Goal: Obtain resource: Download file/media

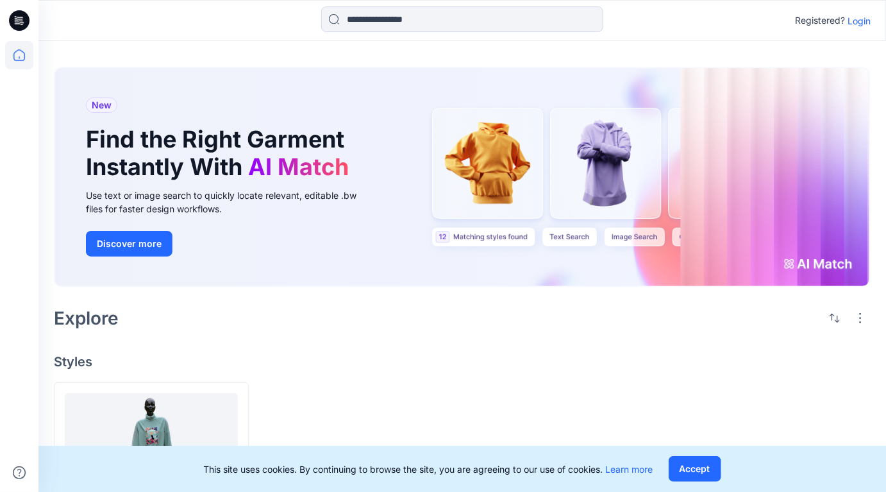
click at [862, 17] on p "Login" at bounding box center [858, 20] width 23 height 13
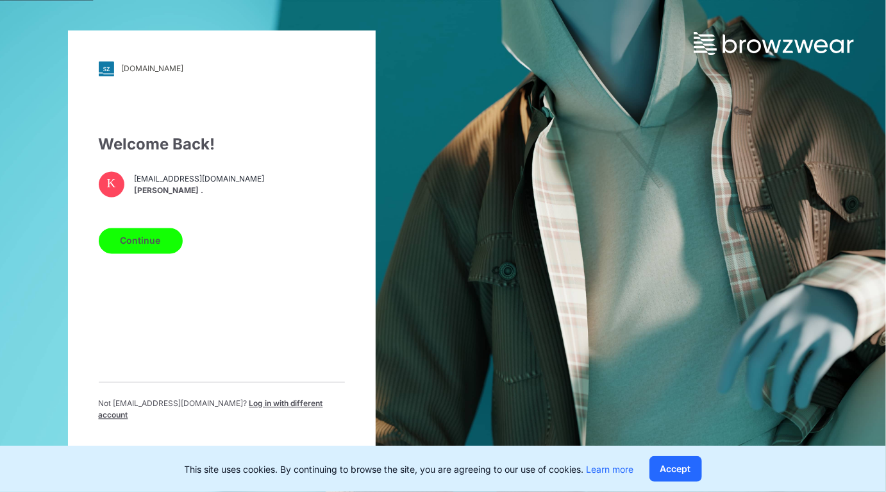
click at [151, 250] on button "Continue" at bounding box center [141, 241] width 84 height 26
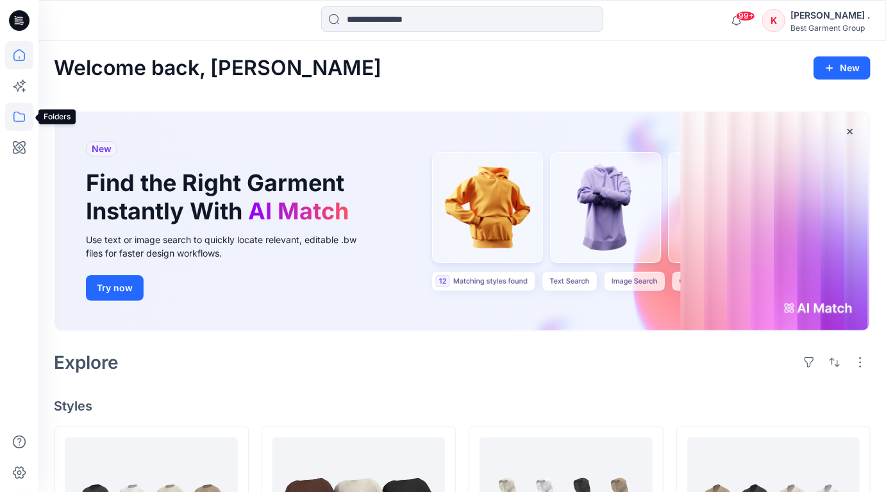
click at [19, 118] on icon at bounding box center [19, 117] width 28 height 28
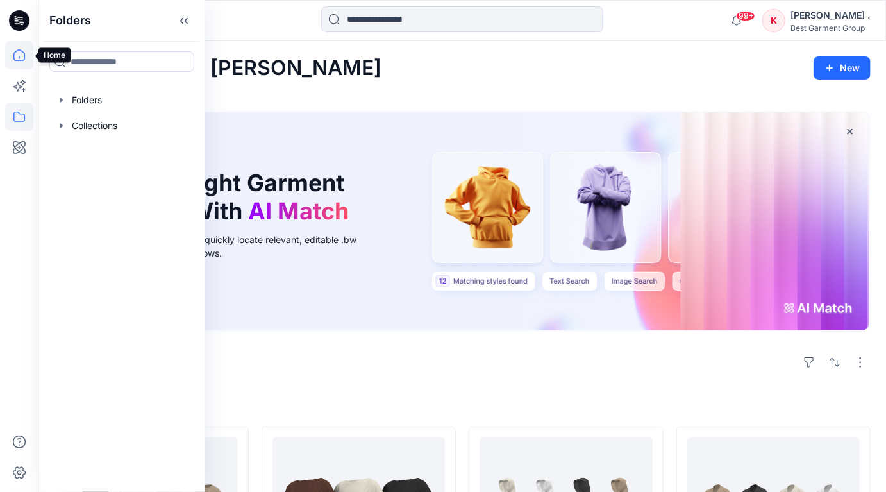
click at [15, 54] on icon at bounding box center [19, 55] width 28 height 28
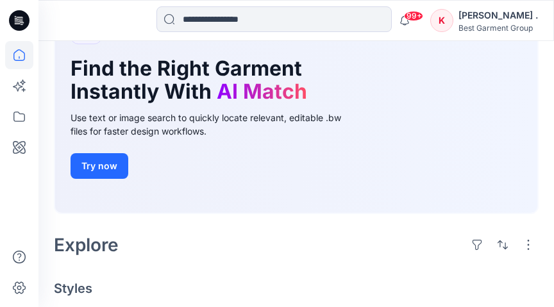
scroll to position [118, 0]
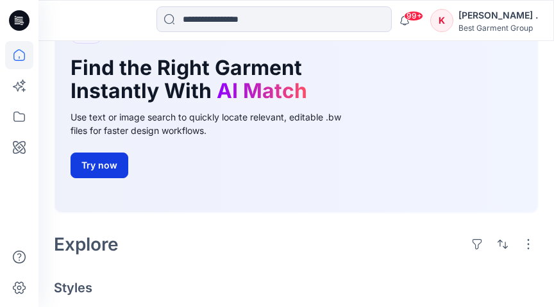
click at [113, 162] on button "Try now" at bounding box center [100, 166] width 58 height 26
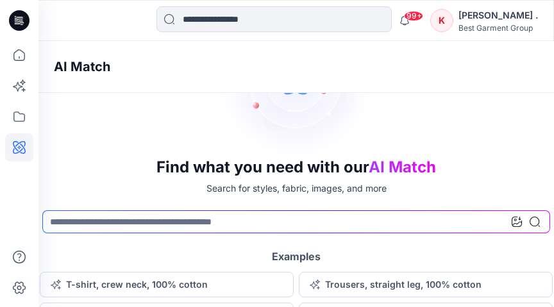
scroll to position [140, 0]
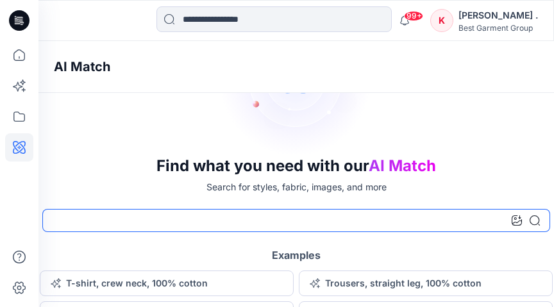
click at [106, 219] on input at bounding box center [296, 220] width 508 height 23
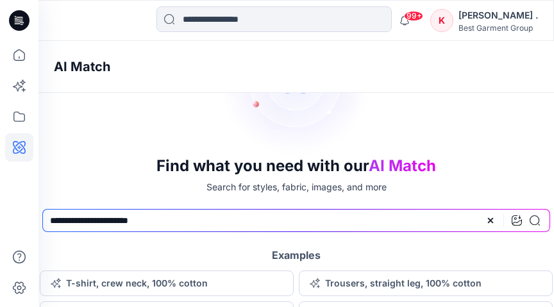
type input "**********"
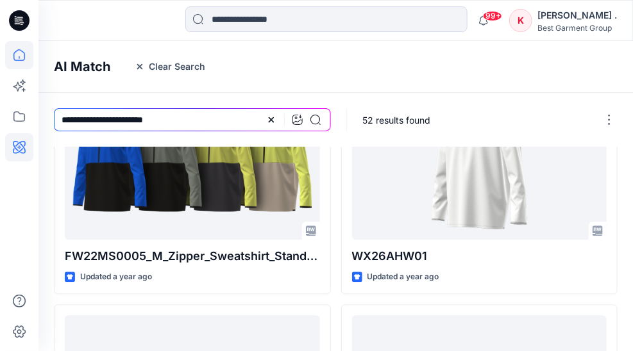
scroll to position [764, 0]
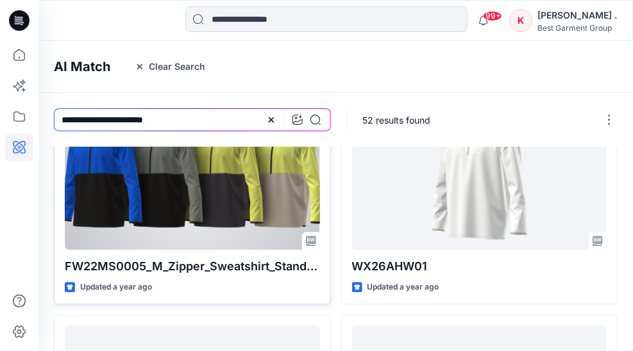
click at [199, 267] on p "FW22MS0005_M_Zipper_Sweatshirt_Standing_Collar_Nongraded" at bounding box center [192, 267] width 255 height 18
click at [312, 240] on icon at bounding box center [311, 241] width 10 height 10
click at [128, 283] on p "Updated a year ago" at bounding box center [116, 287] width 72 height 13
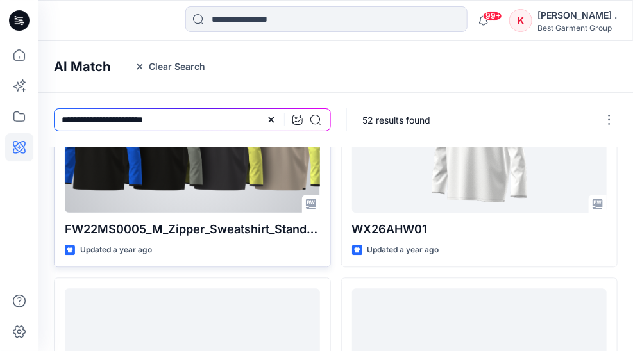
scroll to position [805, 0]
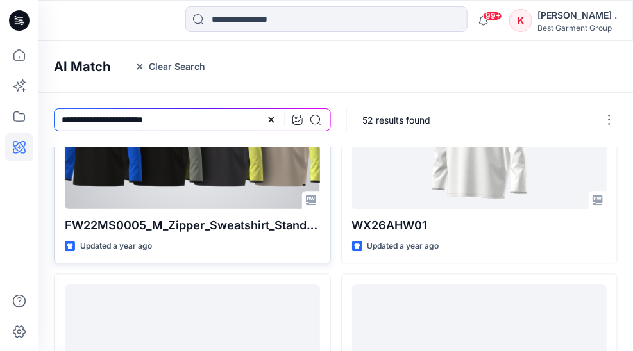
click at [187, 210] on div "FW22MS0005_M_Zipper_Sweatshirt_Standing_Collar_Nongraded Updated a year ago Set…" at bounding box center [192, 152] width 277 height 223
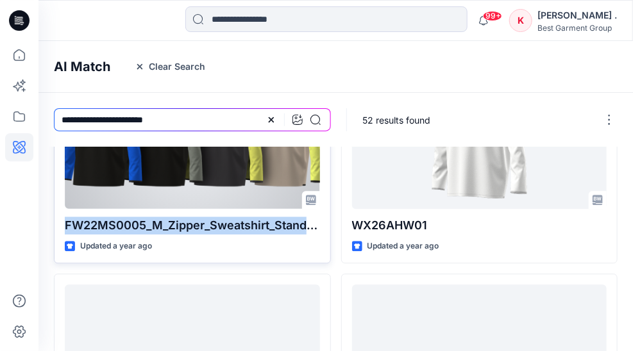
click at [187, 210] on div "FW22MS0005_M_Zipper_Sweatshirt_Standing_Collar_Nongraded Updated a year ago Set…" at bounding box center [192, 152] width 277 height 223
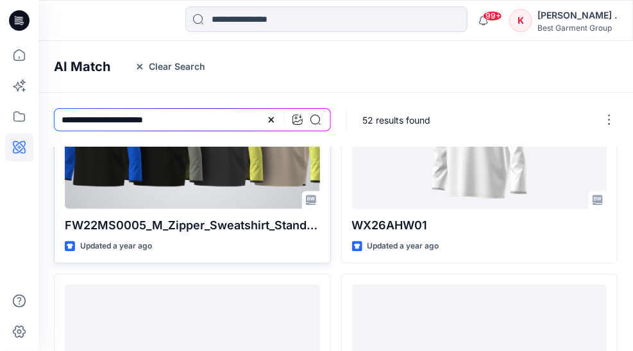
click at [170, 244] on div "Updated a year ago" at bounding box center [192, 246] width 255 height 13
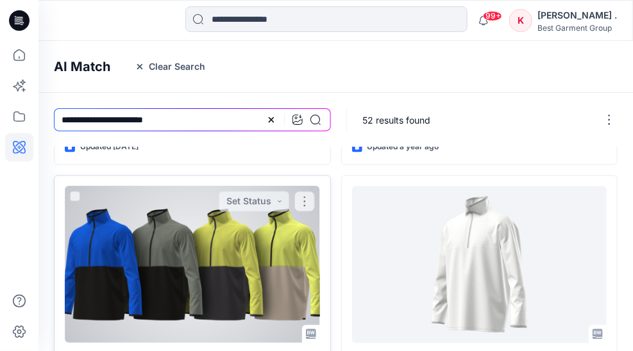
scroll to position [672, 0]
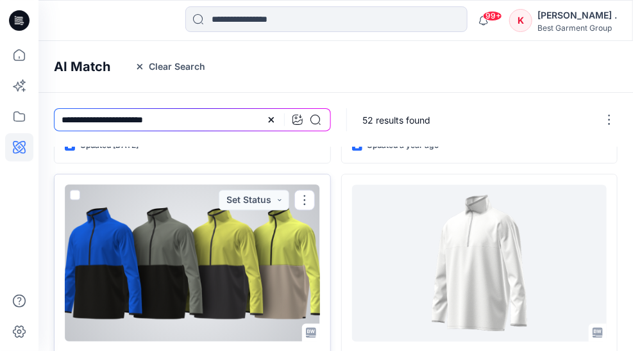
click at [174, 221] on div at bounding box center [192, 263] width 255 height 157
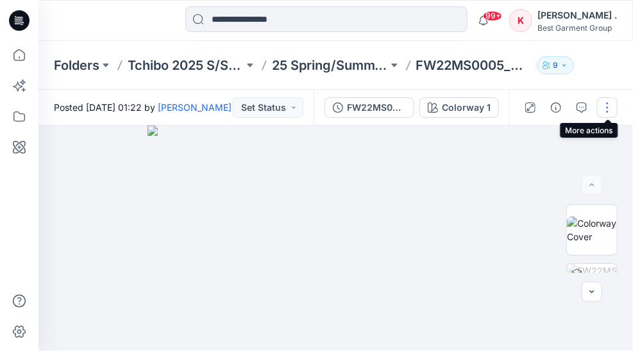
click at [604, 107] on button "button" at bounding box center [607, 107] width 21 height 21
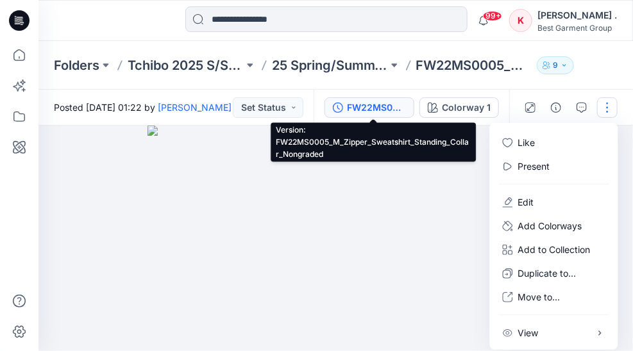
click at [363, 109] on div "FW22MS0005_M_Zipper_Sweatshirt_Standing_Collar_Nongraded" at bounding box center [376, 108] width 59 height 14
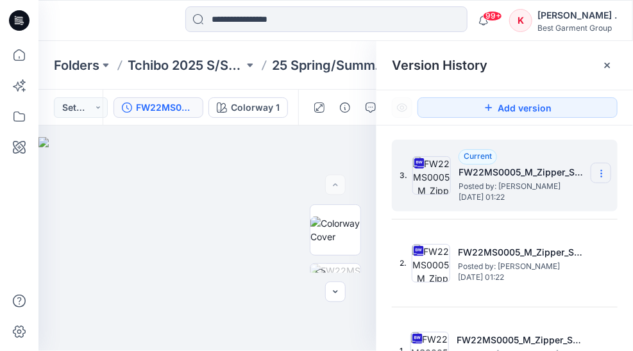
click at [603, 171] on icon at bounding box center [601, 174] width 10 height 10
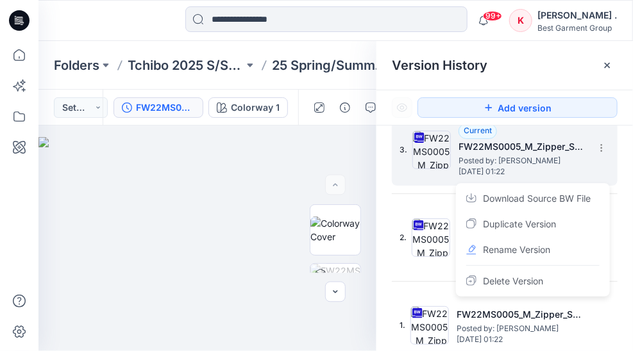
scroll to position [31, 0]
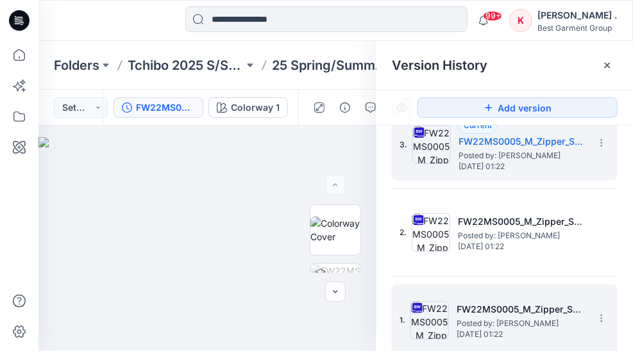
click at [474, 309] on h5 "FW22MS0005_M_Zipper_Sweatshirt_Standing_Collar_Nongraded" at bounding box center [520, 309] width 128 height 15
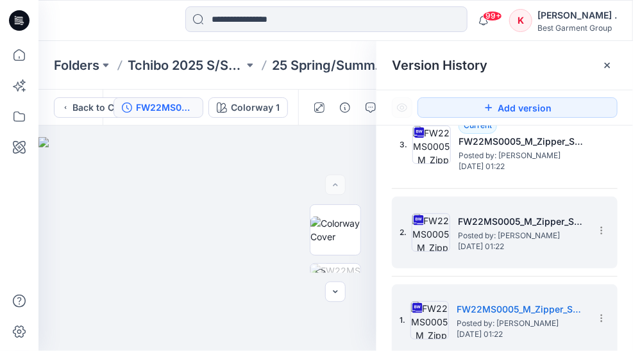
click at [485, 223] on h5 "FW22MS0005_M_Zipper_Sweatshirt_Standing_Collar_Nongraded" at bounding box center [522, 221] width 128 height 15
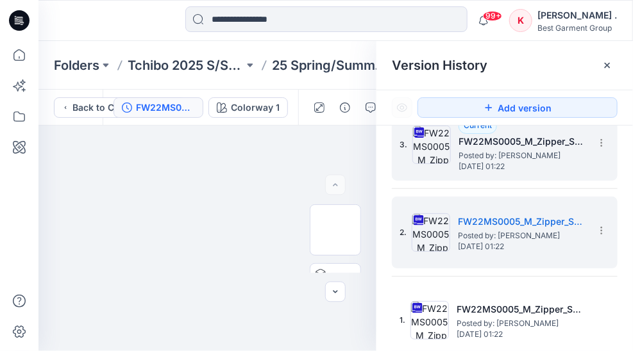
scroll to position [0, 0]
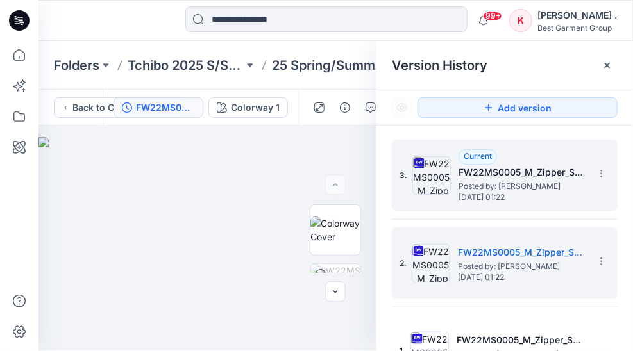
click at [437, 168] on img at bounding box center [431, 175] width 38 height 38
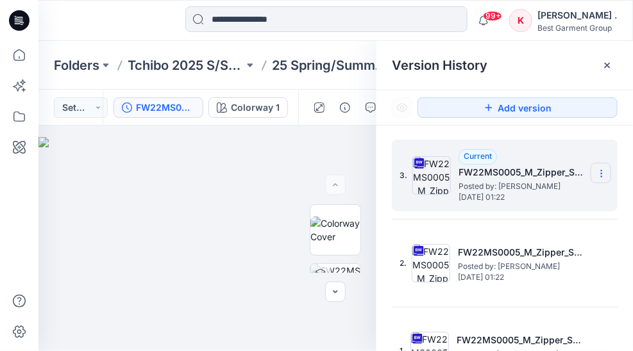
click at [601, 175] on icon at bounding box center [601, 174] width 10 height 10
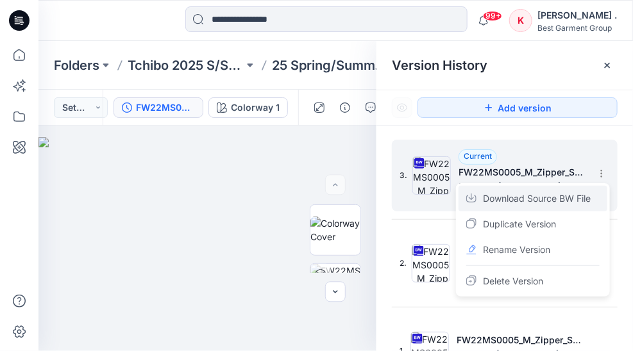
click at [513, 200] on span "Download Source BW File" at bounding box center [537, 198] width 108 height 15
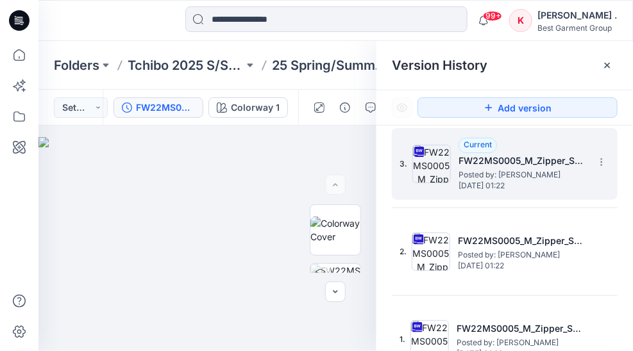
scroll to position [31, 0]
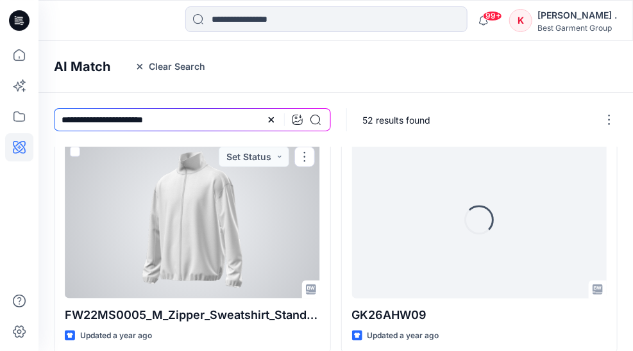
scroll to position [249, 0]
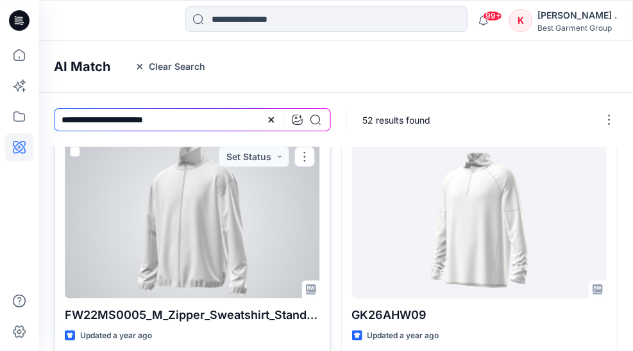
click at [204, 185] on div at bounding box center [192, 220] width 255 height 157
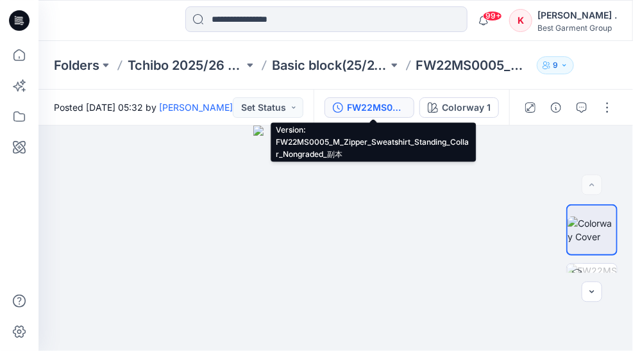
click at [383, 112] on div "FW22MS0005_M_Zipper_Sweatshirt_Standing_Collar_Nongraded_副本" at bounding box center [376, 108] width 59 height 14
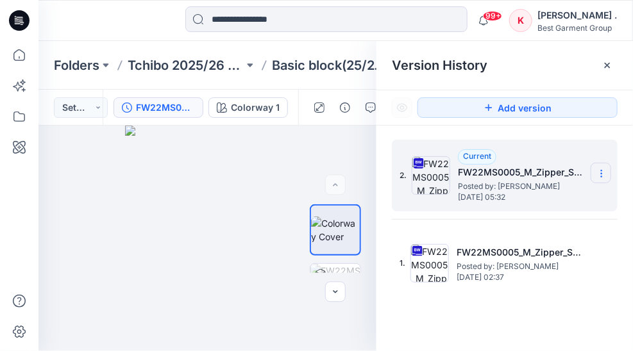
click at [602, 172] on icon at bounding box center [601, 174] width 10 height 10
click at [601, 174] on icon at bounding box center [601, 174] width 1 height 1
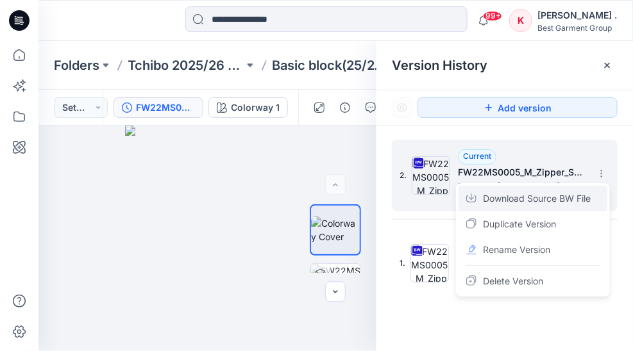
click at [534, 200] on span "Download Source BW File" at bounding box center [537, 198] width 108 height 15
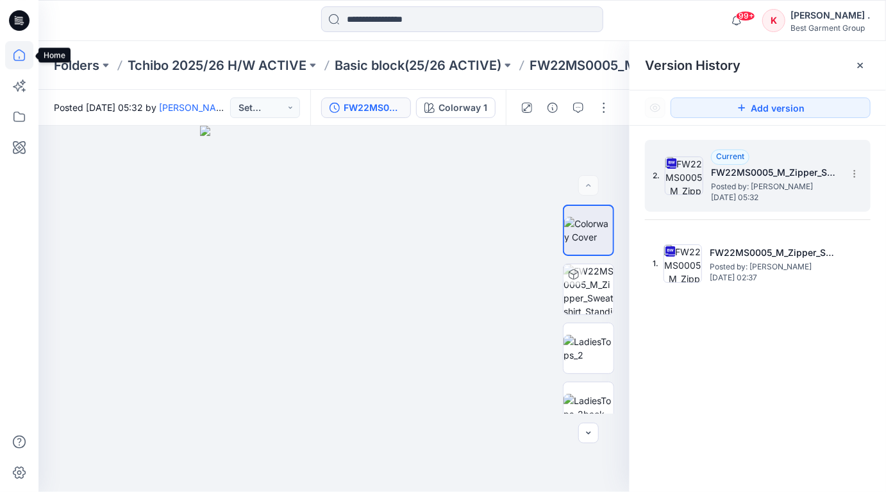
click at [20, 60] on icon at bounding box center [19, 55] width 12 height 12
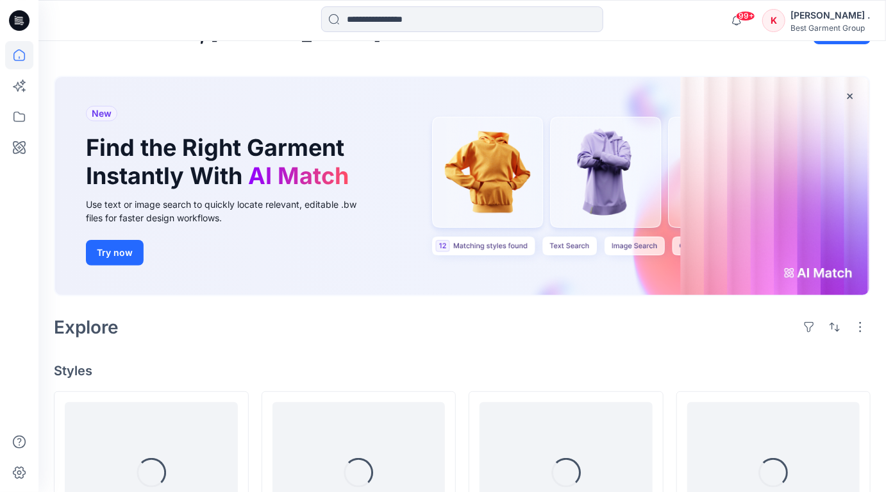
scroll to position [45, 0]
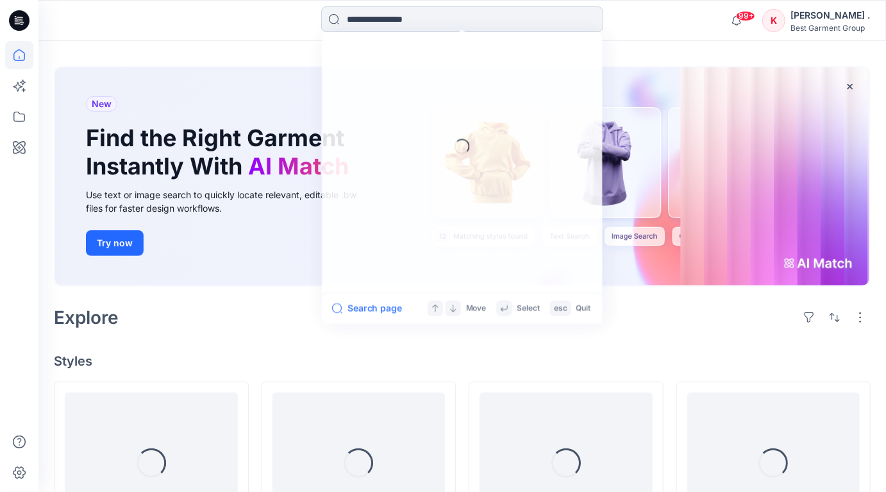
click at [371, 14] on input at bounding box center [462, 19] width 282 height 26
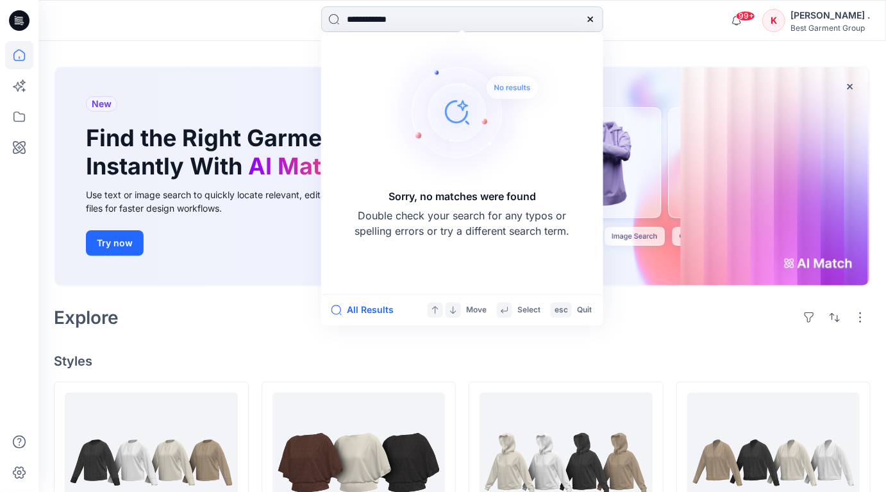
drag, startPoint x: 402, startPoint y: 21, endPoint x: 379, endPoint y: 22, distance: 23.1
click at [379, 22] on input "**********" at bounding box center [462, 19] width 282 height 26
type input "******"
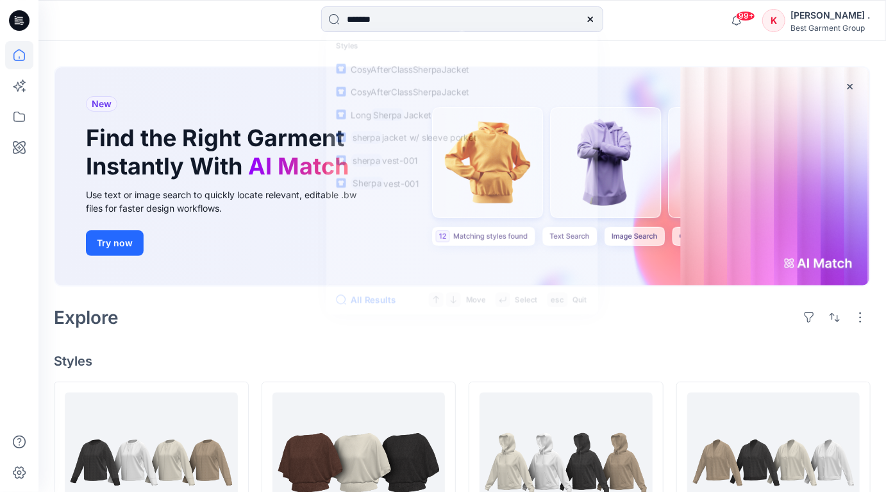
click at [163, 149] on h1 "Find the Right Garment Instantly With AI Match" at bounding box center [220, 151] width 269 height 55
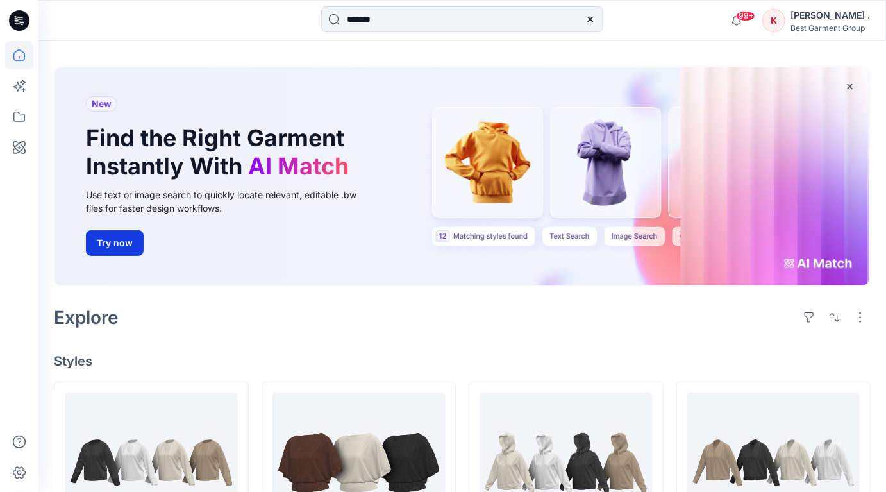
click at [108, 244] on button "Try now" at bounding box center [115, 243] width 58 height 26
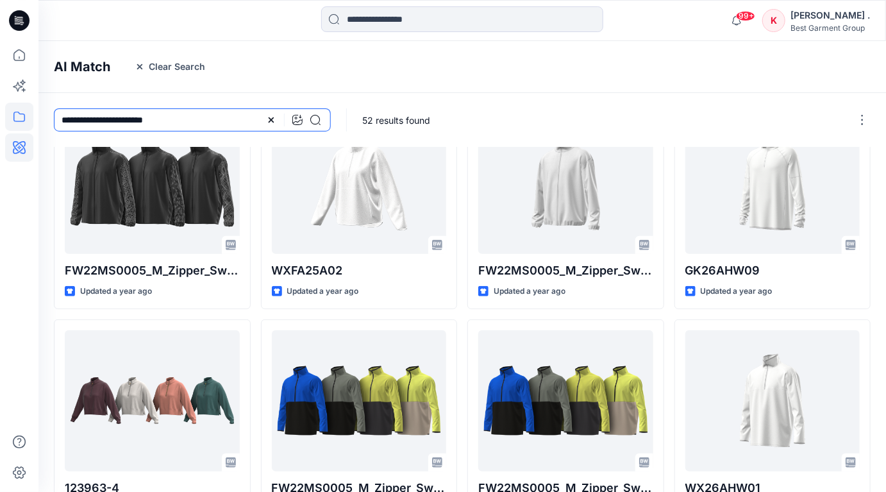
drag, startPoint x: 197, startPoint y: 123, endPoint x: 26, endPoint y: 117, distance: 170.6
click at [26, 117] on div "99+ Notifications Your style 136488 (1)-boxy_no waistband has been updated with…" at bounding box center [443, 374] width 886 height 839
type input "**********"
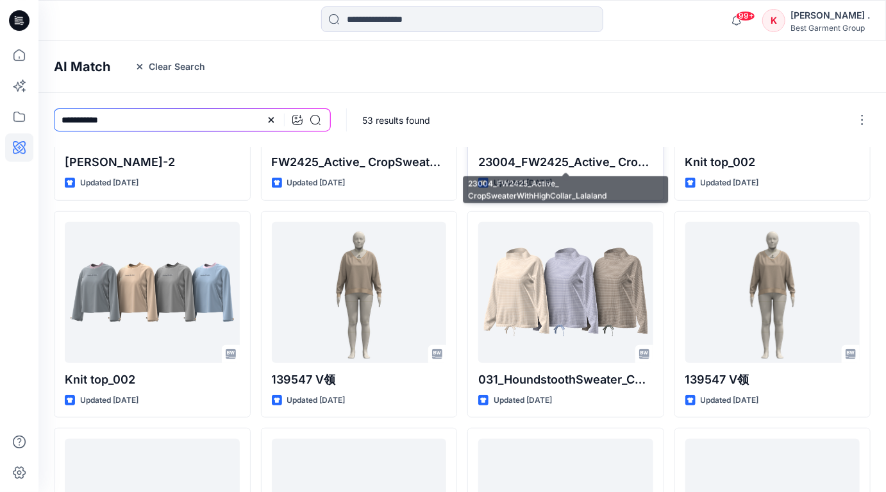
scroll to position [346, 0]
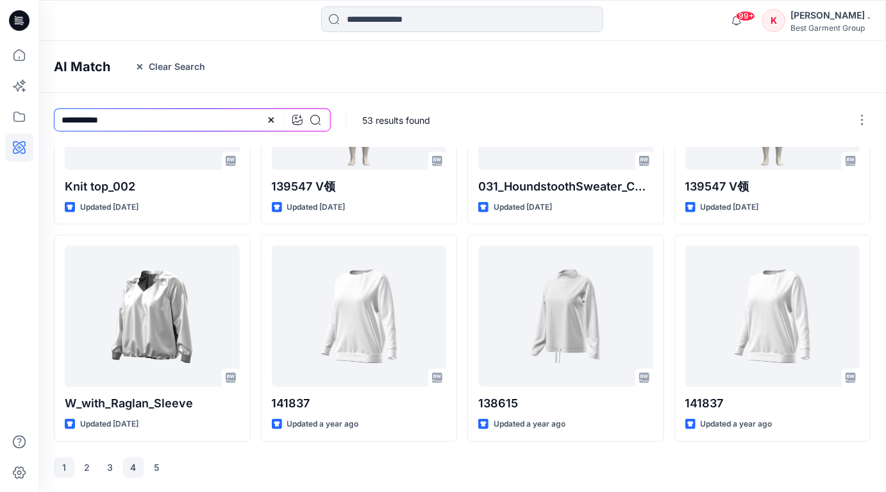
click at [130, 471] on button "4" at bounding box center [133, 467] width 21 height 21
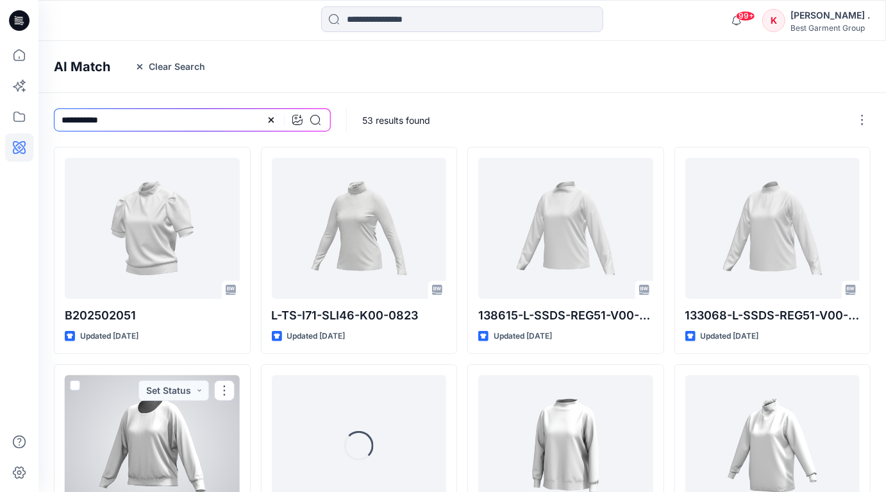
click at [154, 470] on div at bounding box center [152, 445] width 175 height 141
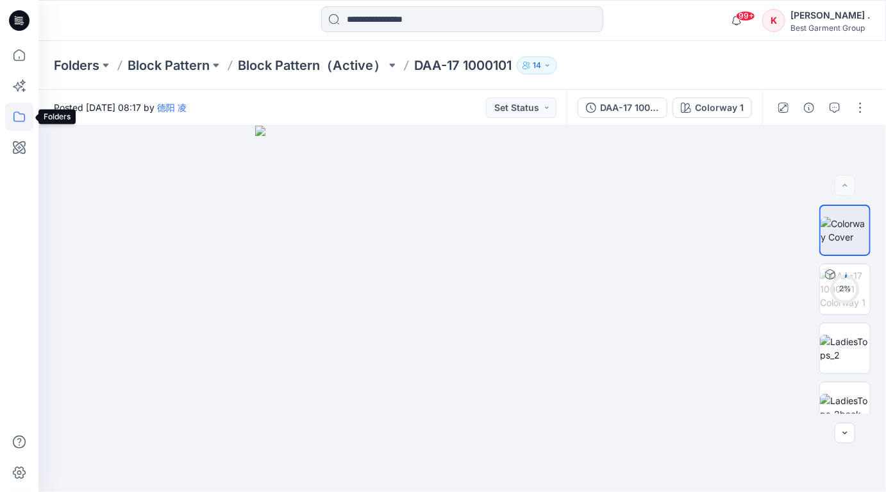
click at [17, 116] on icon at bounding box center [19, 117] width 28 height 28
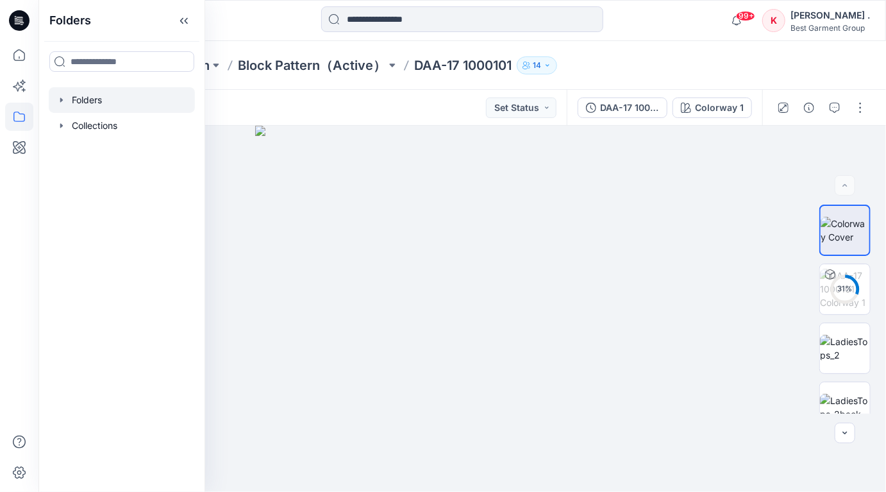
click at [91, 103] on div at bounding box center [122, 100] width 146 height 26
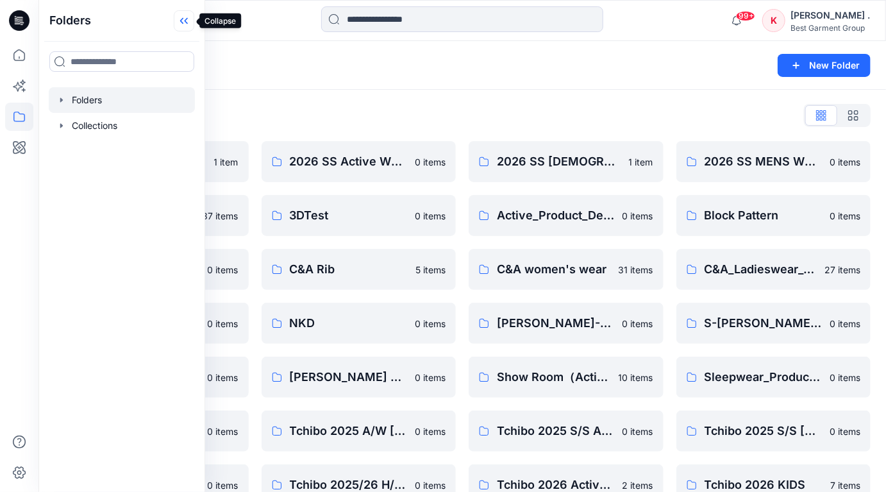
click at [187, 16] on icon at bounding box center [184, 20] width 21 height 21
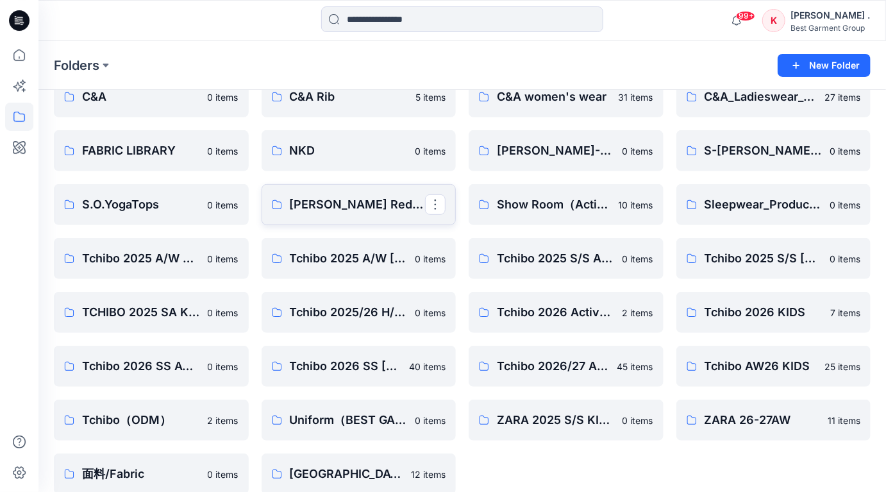
scroll to position [190, 0]
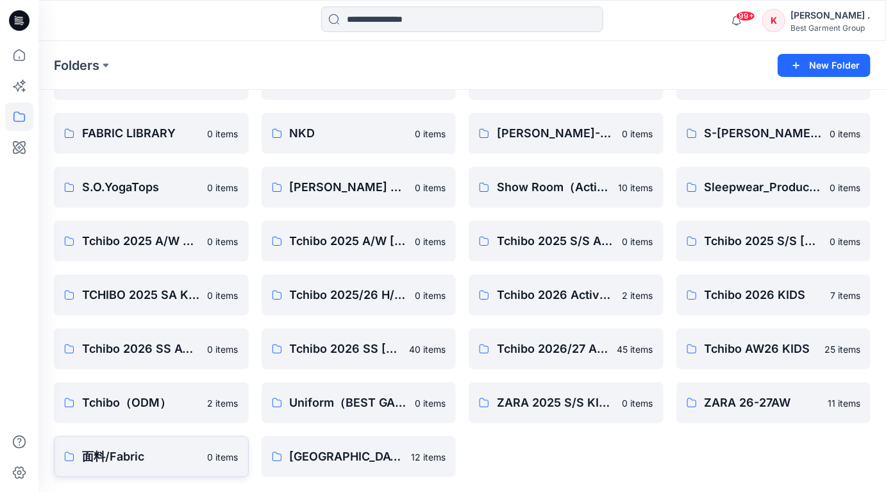
click at [129, 451] on p "面料/Fabric" at bounding box center [141, 456] width 118 height 18
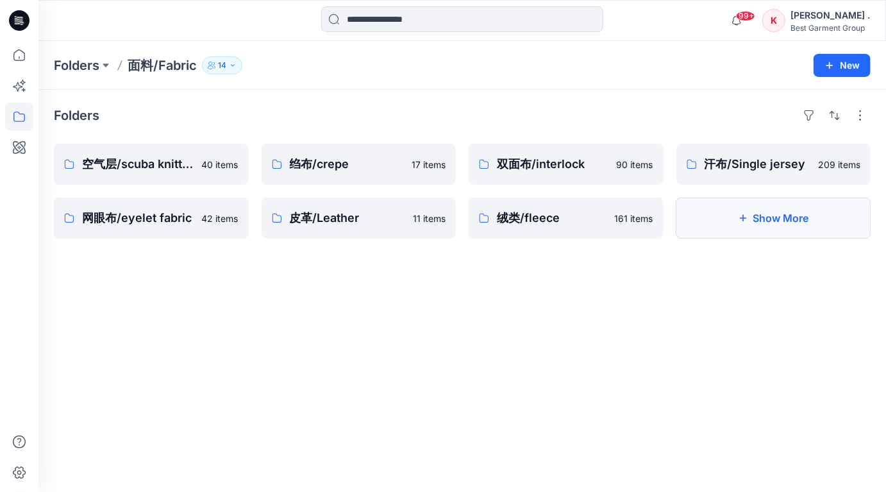
click at [751, 221] on button "Show More" at bounding box center [773, 217] width 195 height 41
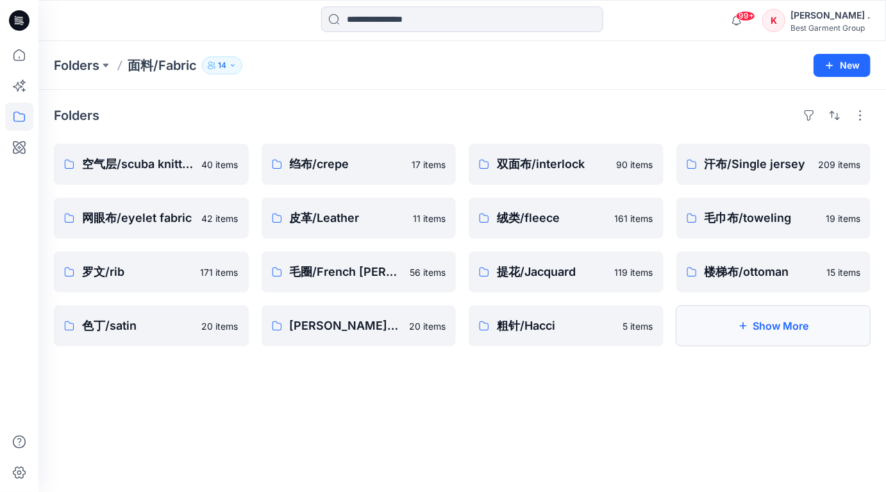
click at [741, 321] on icon "button" at bounding box center [743, 326] width 10 height 10
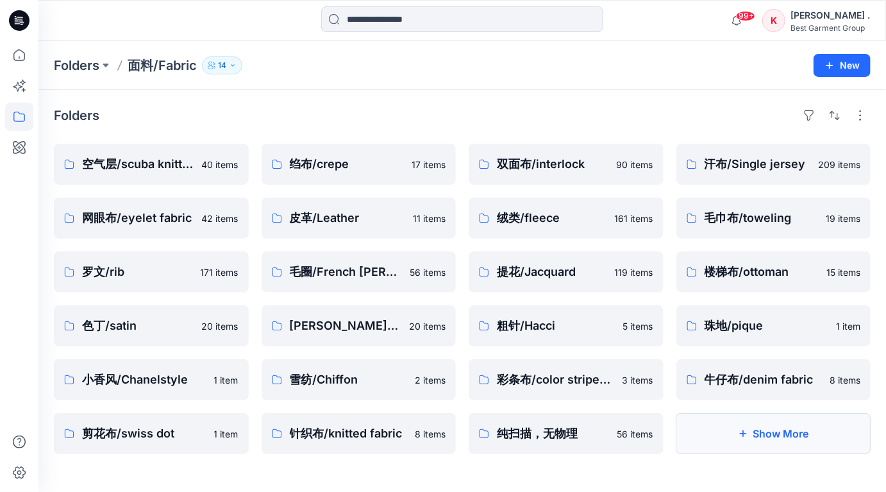
click at [738, 432] on icon "button" at bounding box center [743, 433] width 10 height 10
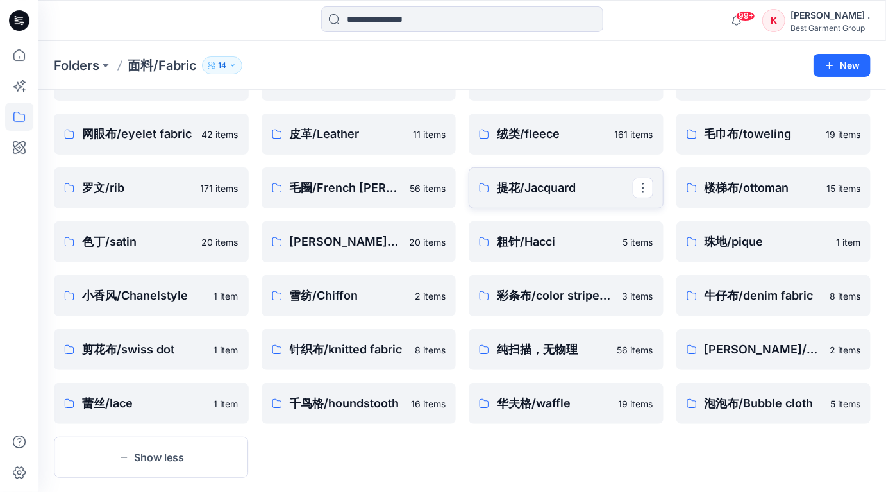
scroll to position [105, 0]
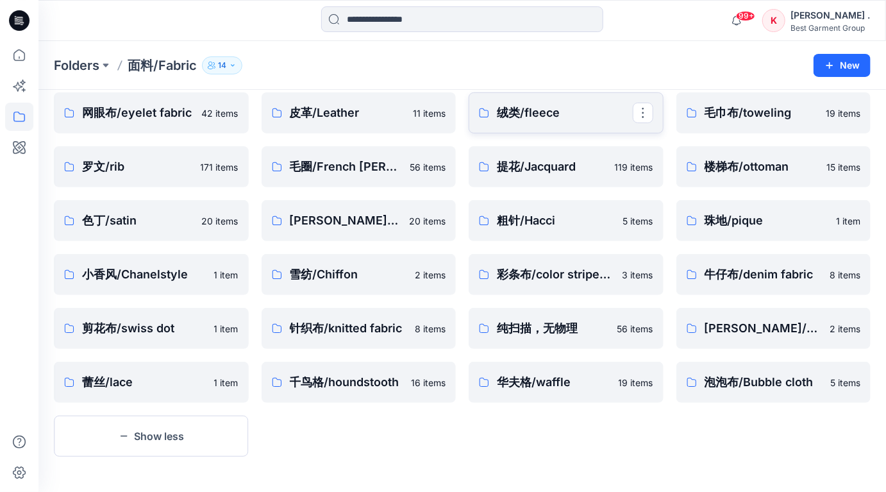
click at [563, 108] on p "绒类/fleece" at bounding box center [565, 113] width 136 height 18
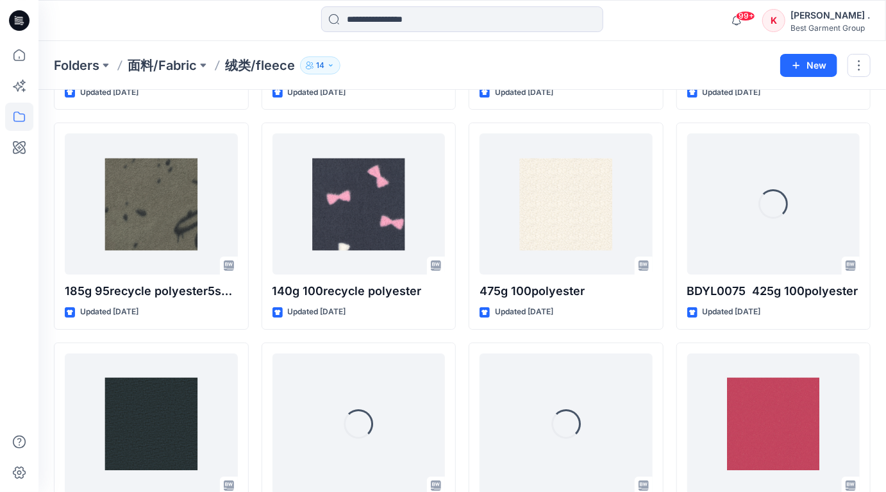
scroll to position [4195, 0]
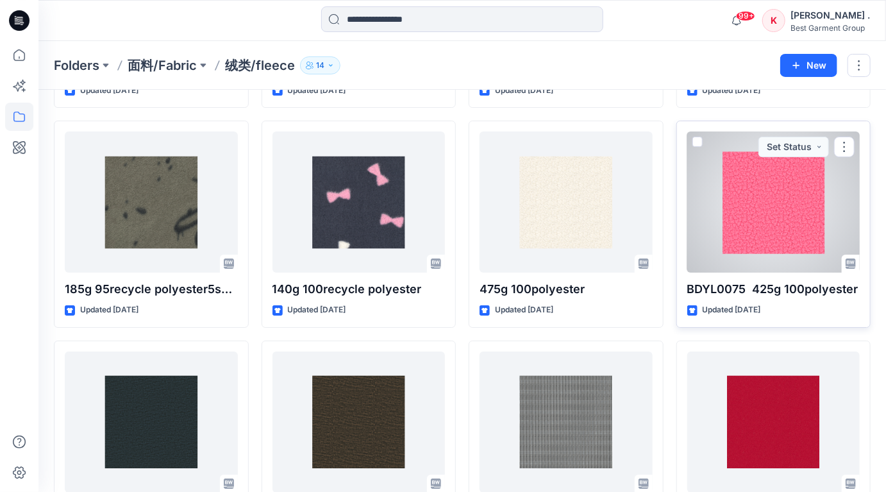
click at [771, 236] on div at bounding box center [773, 201] width 173 height 141
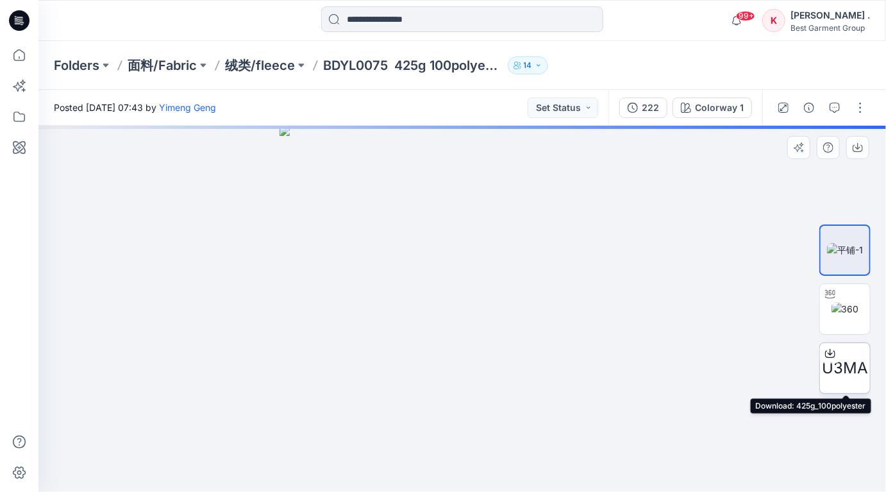
click at [827, 353] on icon at bounding box center [830, 353] width 10 height 10
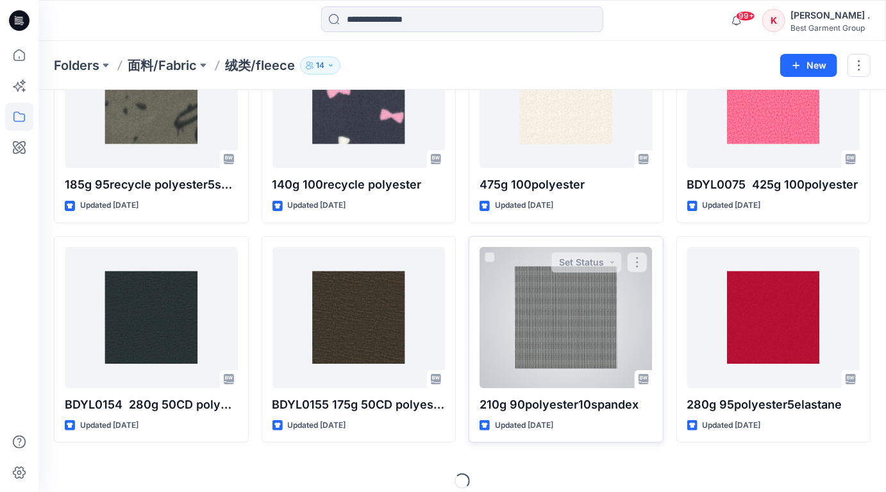
scroll to position [4300, 0]
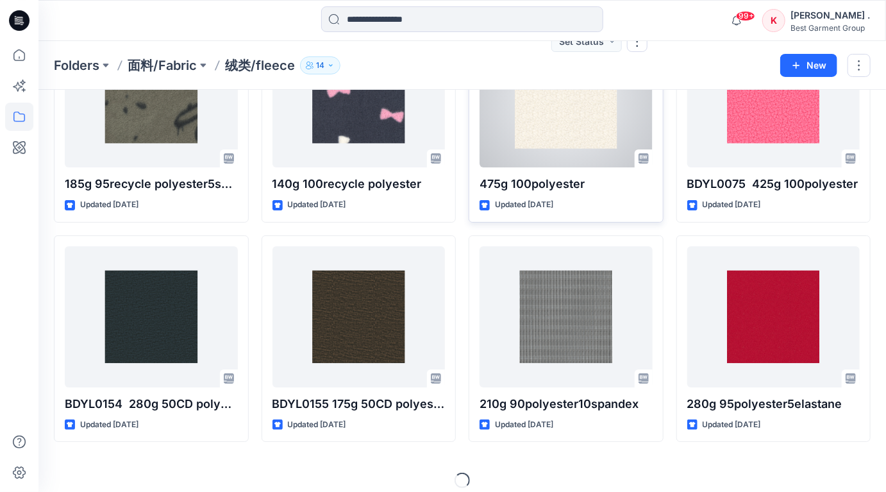
click at [597, 139] on div at bounding box center [565, 96] width 173 height 141
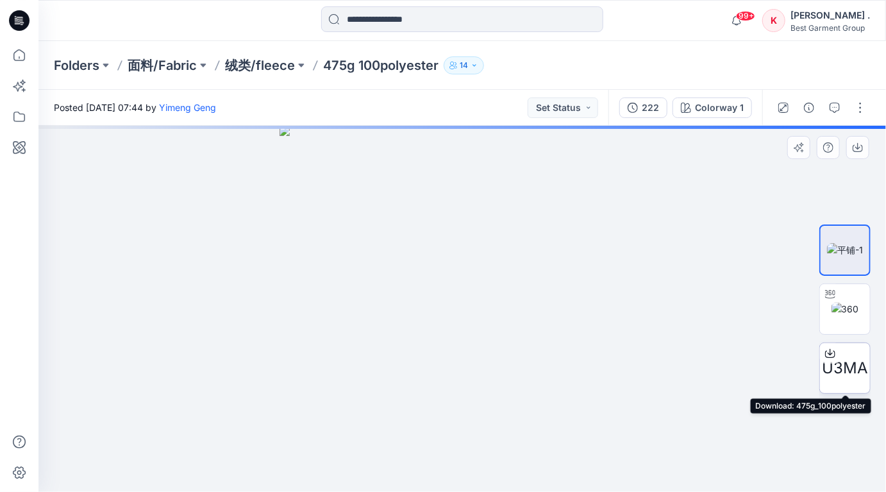
click at [838, 356] on div at bounding box center [830, 353] width 21 height 21
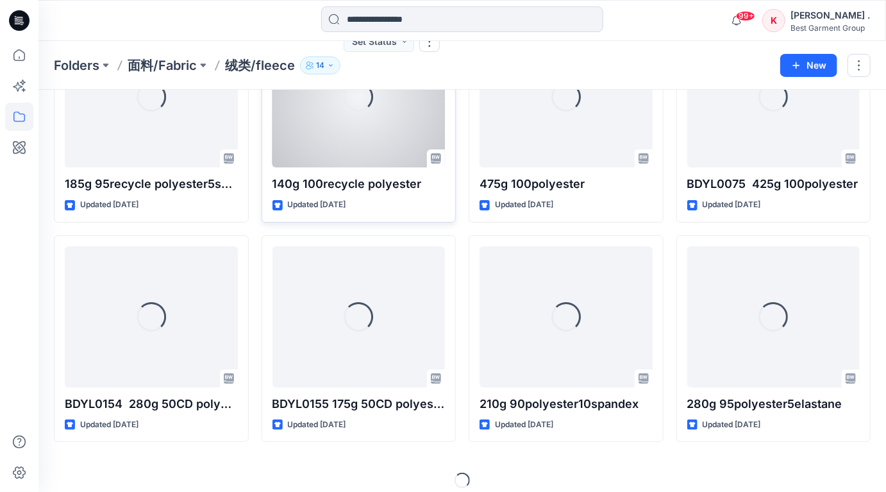
scroll to position [4306, 0]
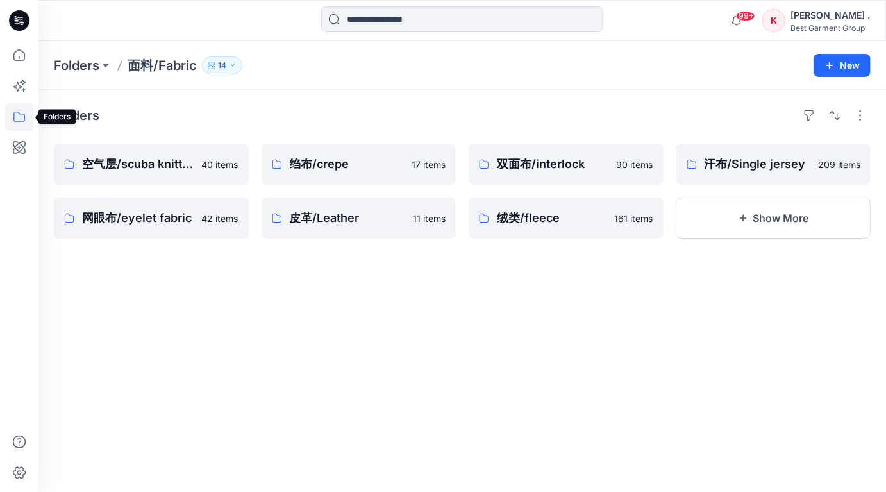
click at [17, 116] on icon at bounding box center [19, 117] width 28 height 28
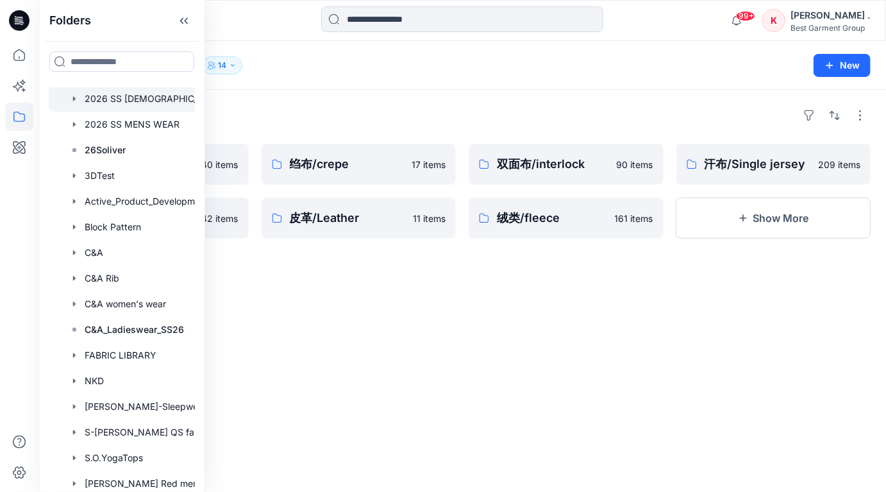
scroll to position [81, 0]
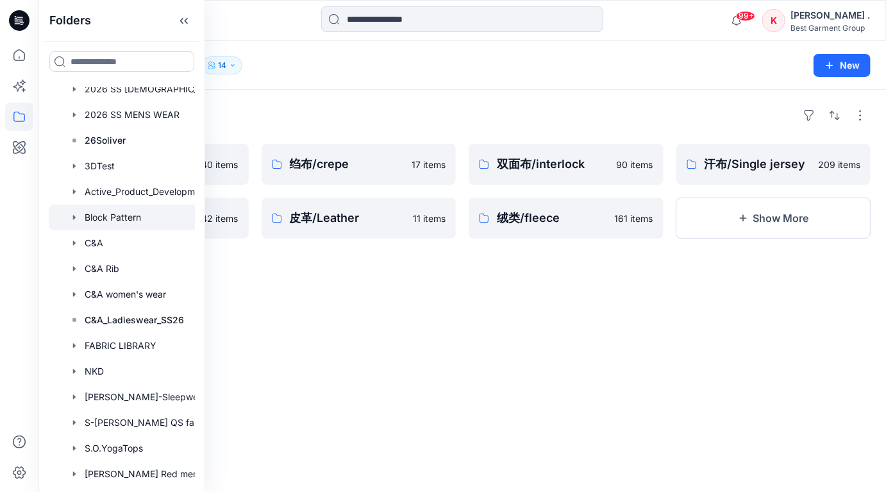
click at [101, 227] on div at bounding box center [138, 217] width 179 height 26
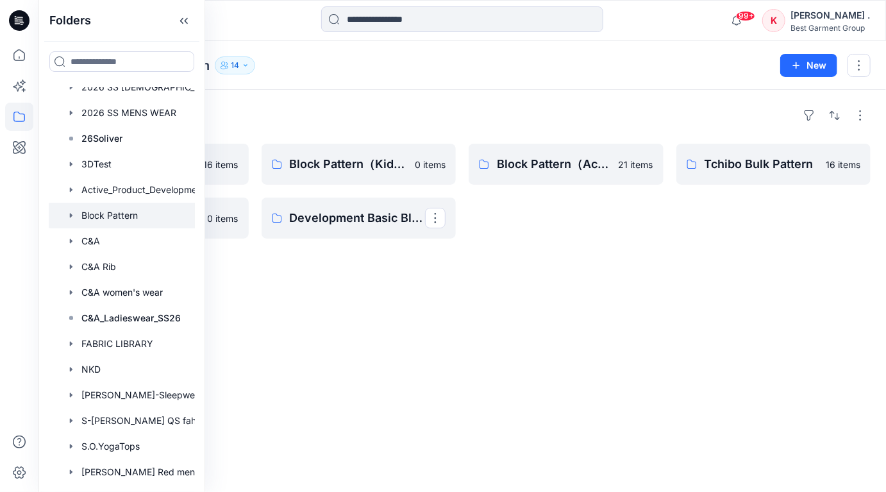
scroll to position [90, 4]
click at [256, 194] on div "Block Pattern（[DEMOGRAPHIC_DATA]） 116 items Men's Block 0 items Block Pattern（K…" at bounding box center [462, 191] width 817 height 95
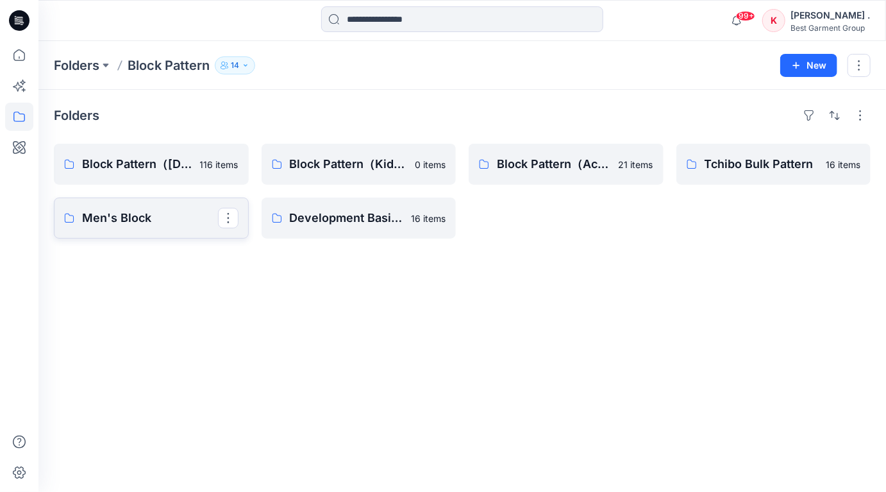
click at [122, 215] on p "Men's Block" at bounding box center [150, 218] width 136 height 18
click at [556, 161] on p "Block Pattern（Active）" at bounding box center [565, 164] width 136 height 18
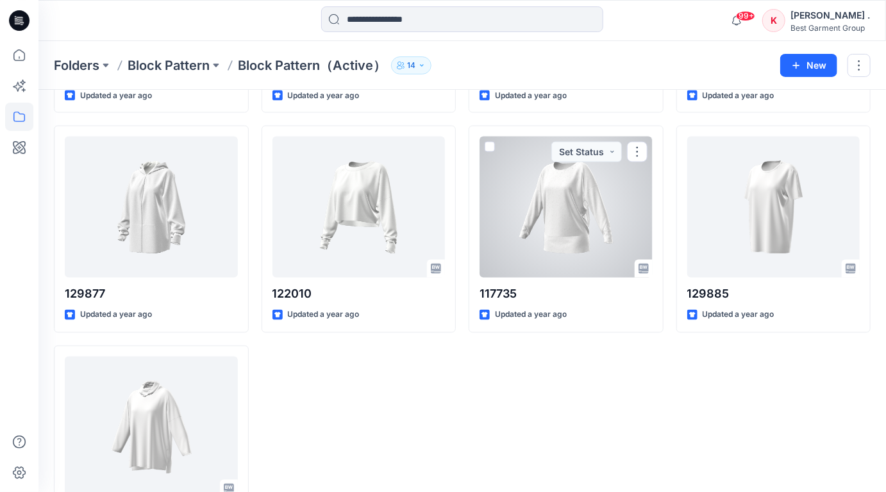
scroll to position [970, 0]
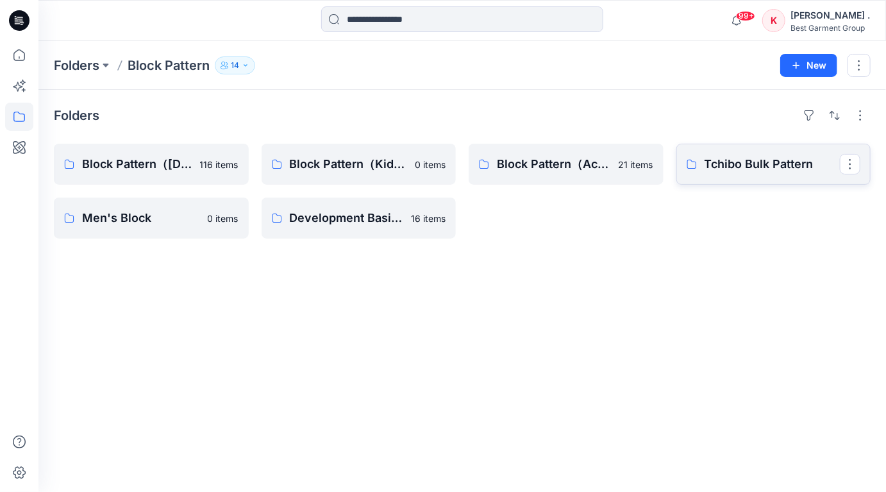
click at [776, 161] on p "Tchibo Bulk Pattern" at bounding box center [772, 164] width 136 height 18
click at [340, 224] on p "Development Basic Block" at bounding box center [358, 218] width 136 height 18
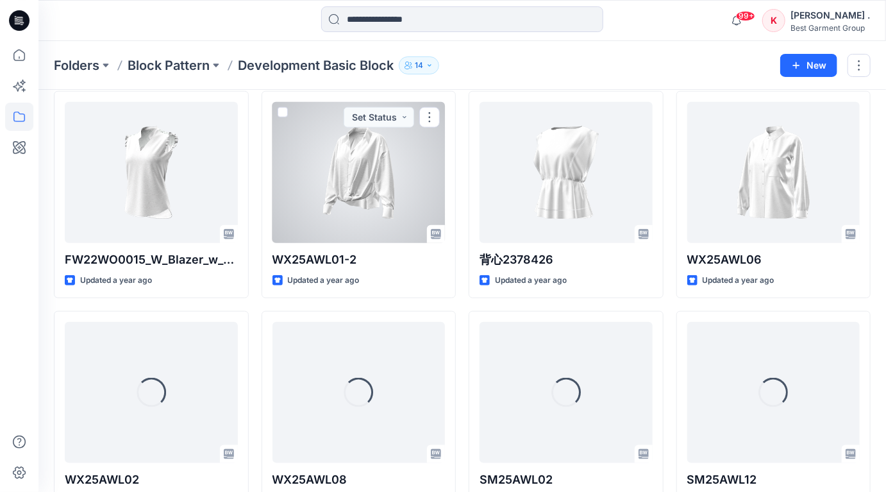
scroll to position [531, 0]
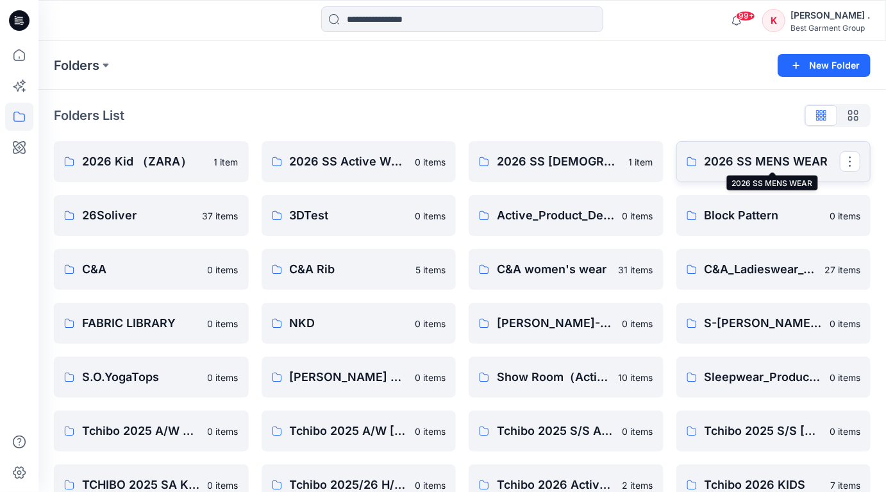
click at [761, 161] on p "2026 SS MENS WEAR" at bounding box center [772, 162] width 136 height 18
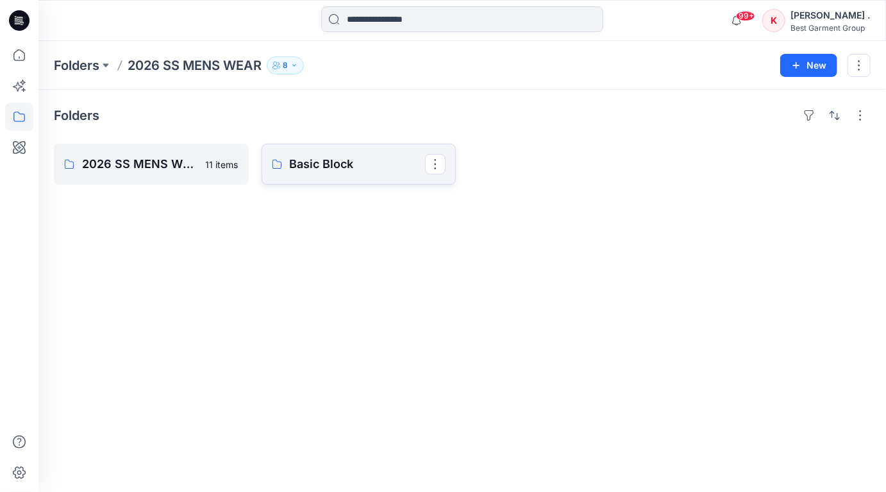
click at [331, 171] on p "Basic Block" at bounding box center [358, 164] width 136 height 18
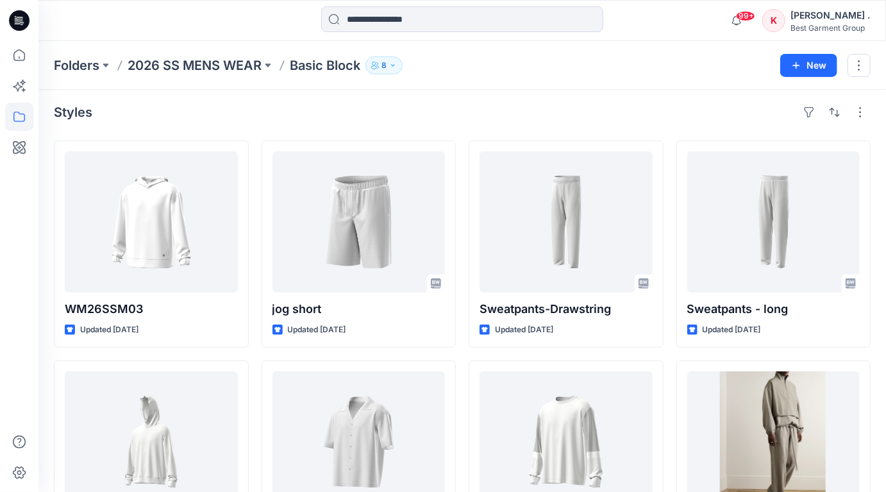
scroll to position [4, 0]
click at [150, 220] on div at bounding box center [151, 220] width 173 height 141
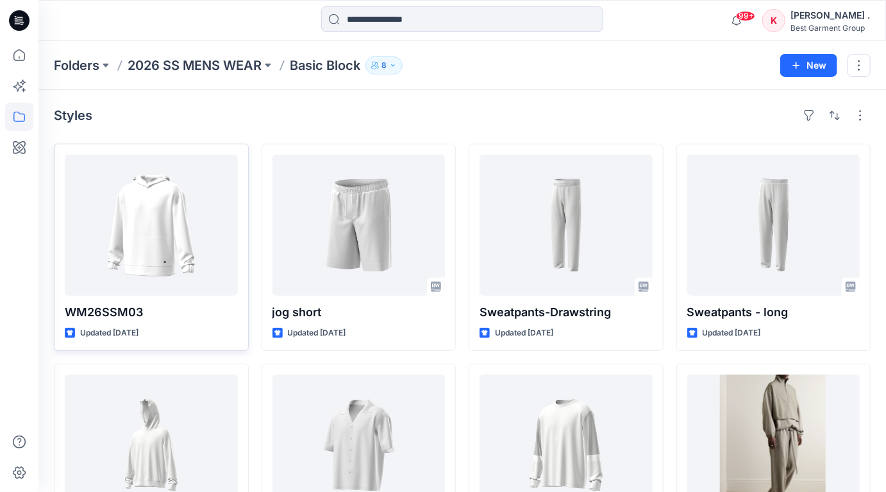
click at [150, 220] on div "Folders 2026 SS MENS WEAR Basic Block 8 New Styles WM26SSM03 Updated [DATE] WXM…" at bounding box center [461, 423] width 847 height 764
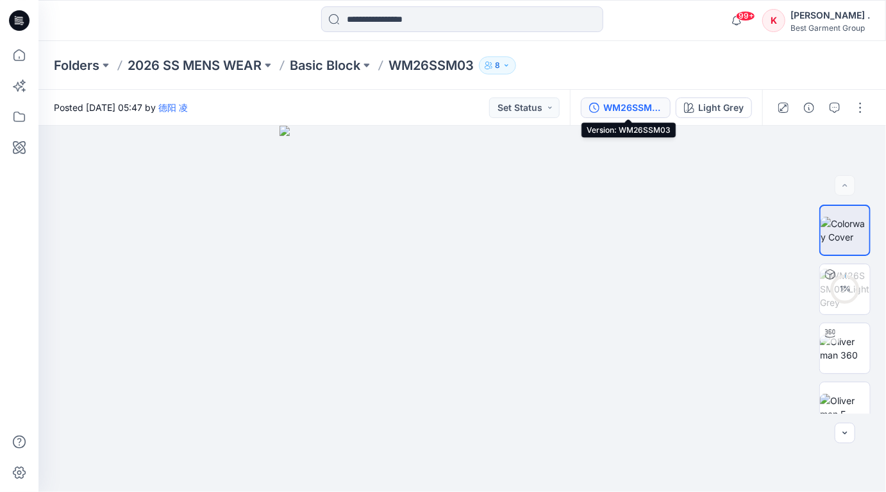
click at [616, 111] on div "WM26SSM03" at bounding box center [632, 108] width 59 height 14
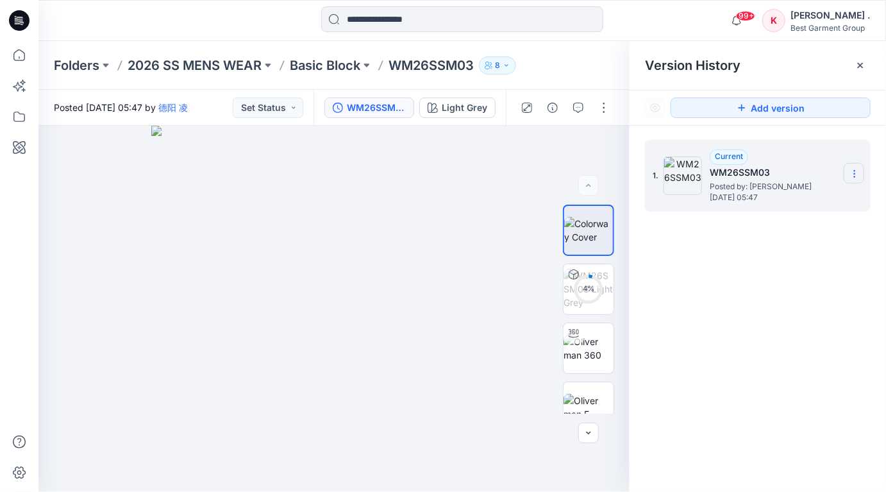
click at [855, 172] on icon at bounding box center [854, 174] width 10 height 10
click at [751, 174] on h5 "WM26SSM03" at bounding box center [774, 172] width 128 height 15
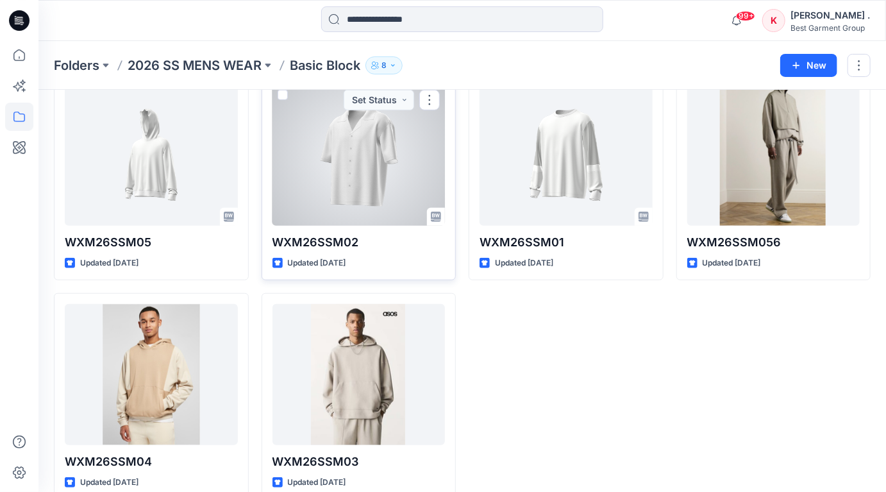
scroll to position [281, 0]
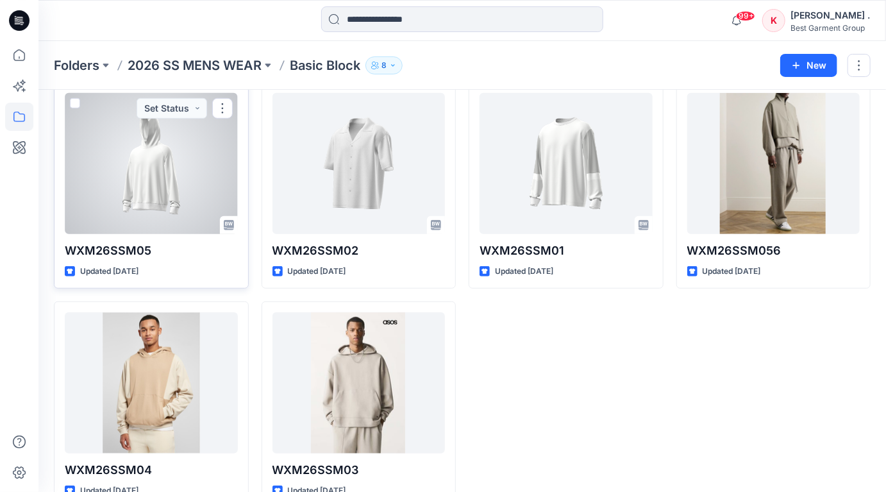
click at [147, 203] on div at bounding box center [151, 163] width 173 height 141
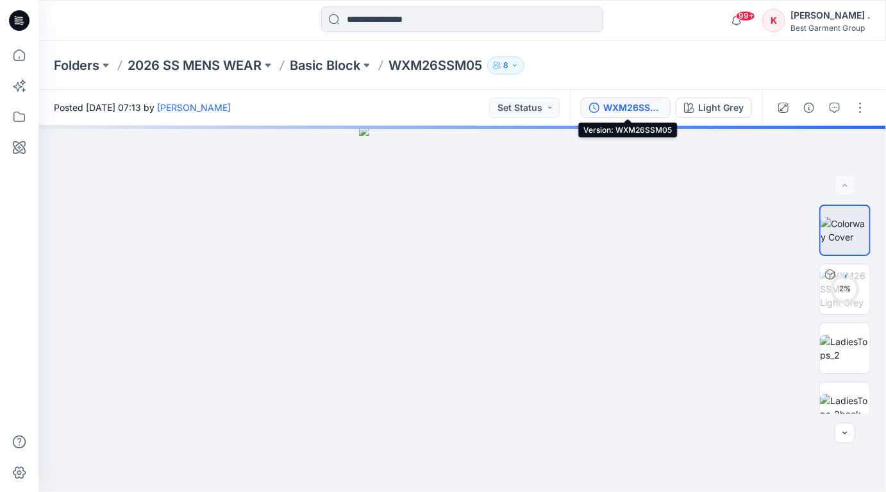
click at [631, 110] on div "WXM26SSM05" at bounding box center [632, 108] width 59 height 14
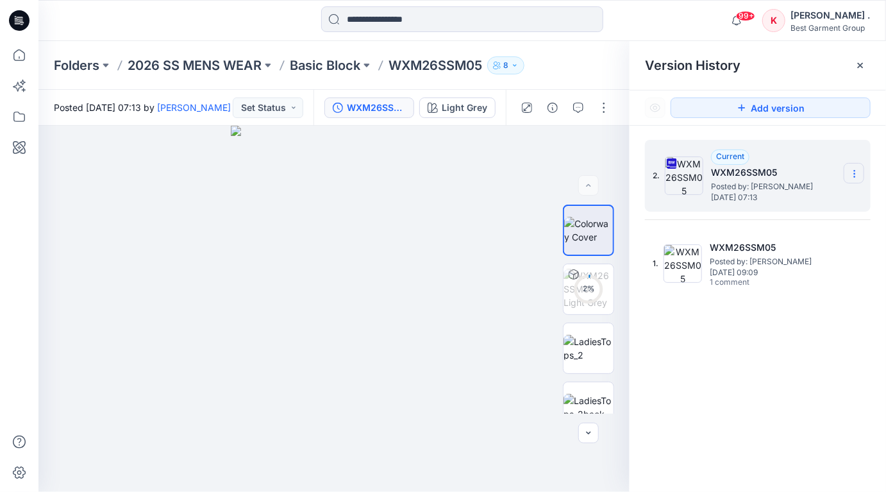
click at [855, 171] on icon at bounding box center [854, 174] width 10 height 10
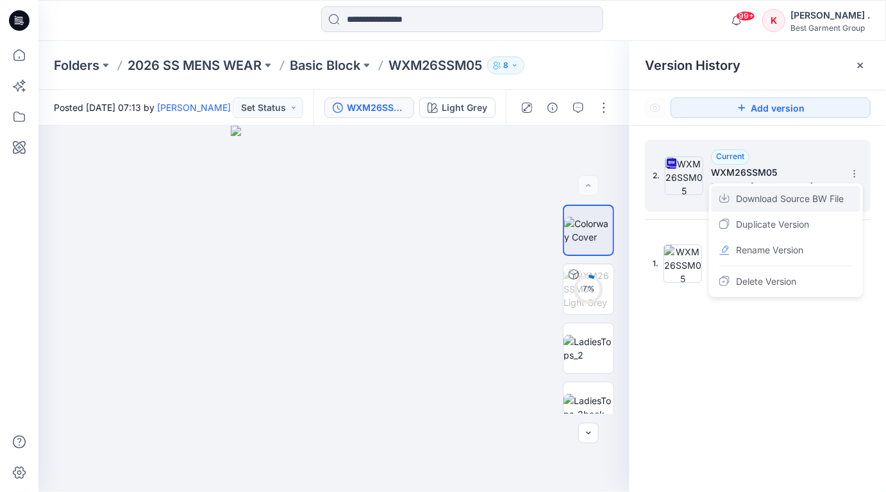
click at [766, 197] on span "Download Source BW File" at bounding box center [790, 198] width 108 height 15
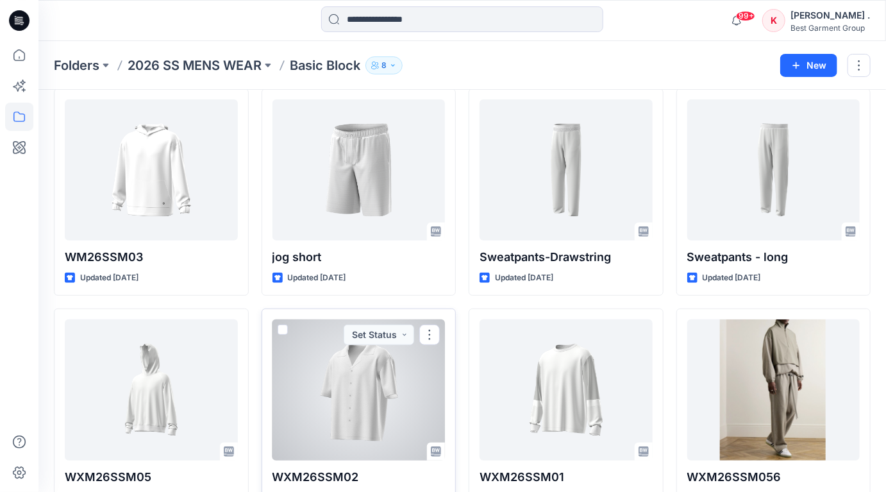
scroll to position [46, 0]
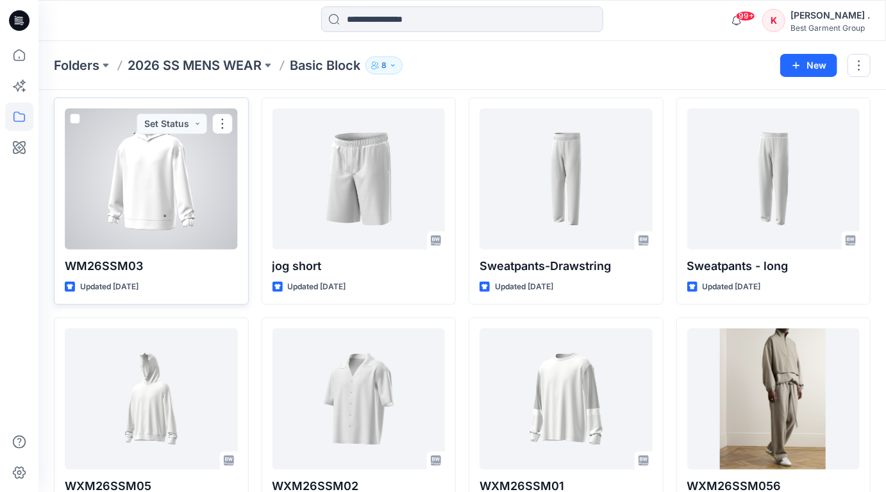
click at [160, 189] on div at bounding box center [151, 178] width 173 height 141
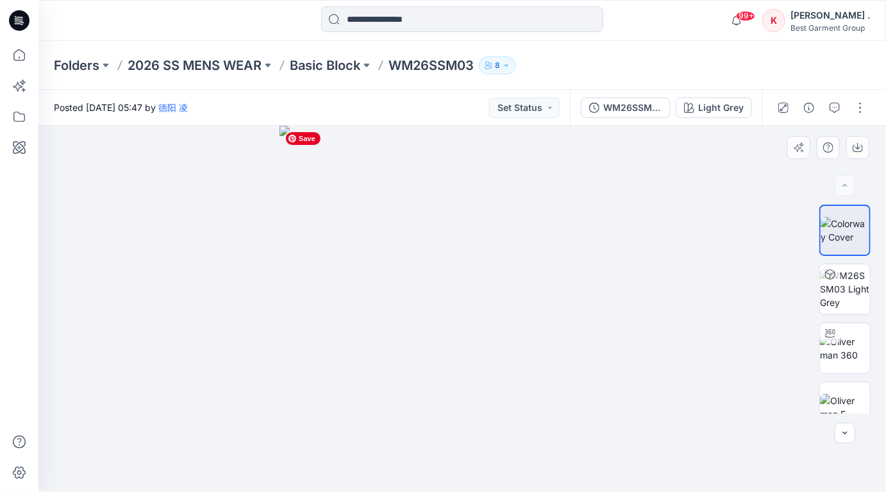
click at [507, 250] on img at bounding box center [462, 309] width 366 height 366
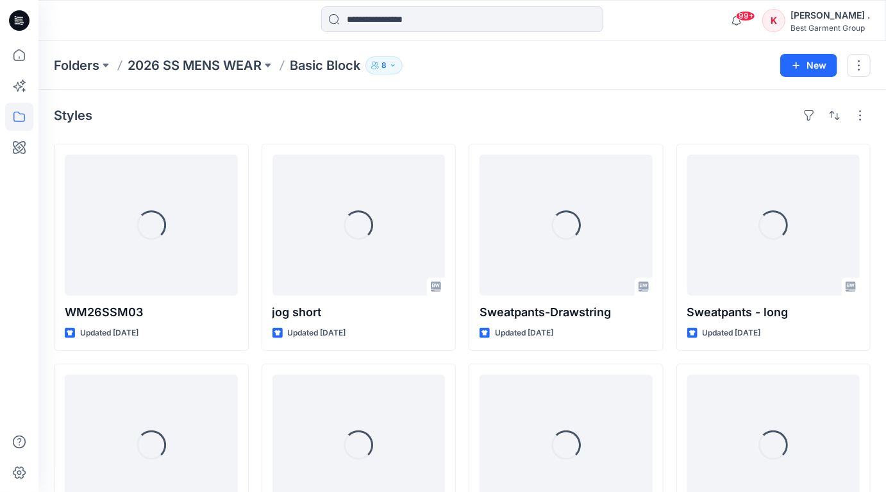
scroll to position [46, 0]
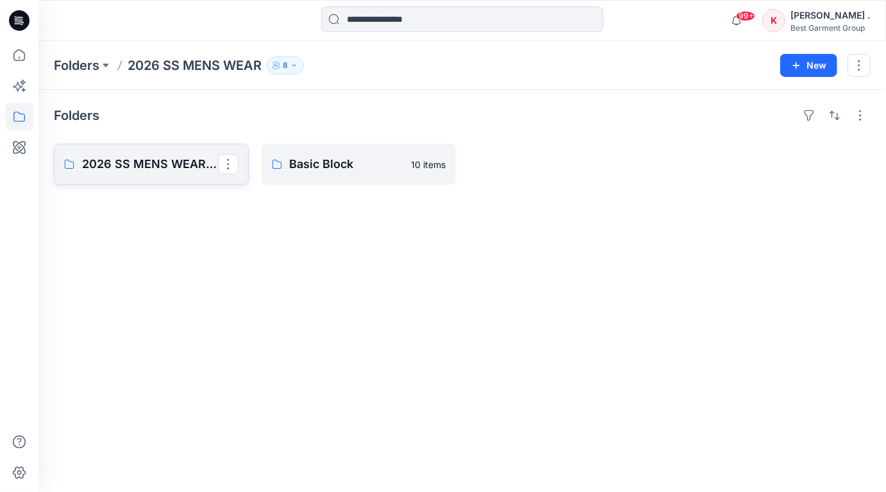
click at [115, 160] on p "2026 SS MENS WEAR Board" at bounding box center [150, 164] width 136 height 18
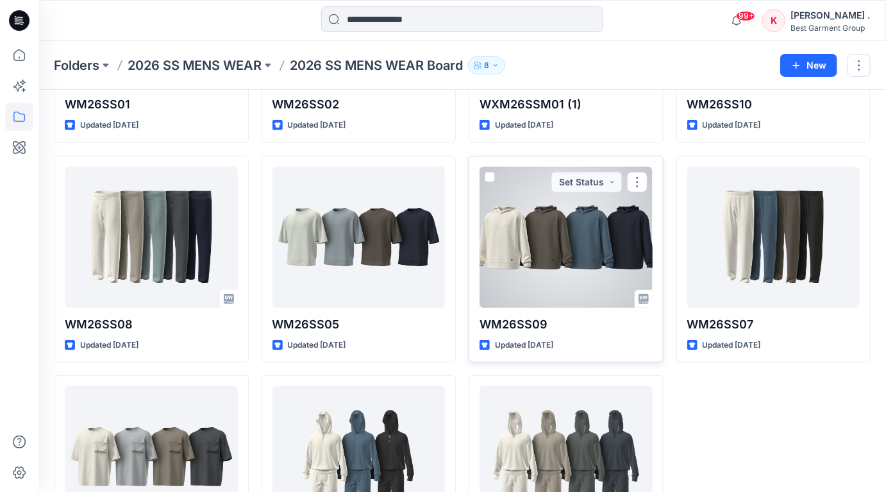
scroll to position [233, 0]
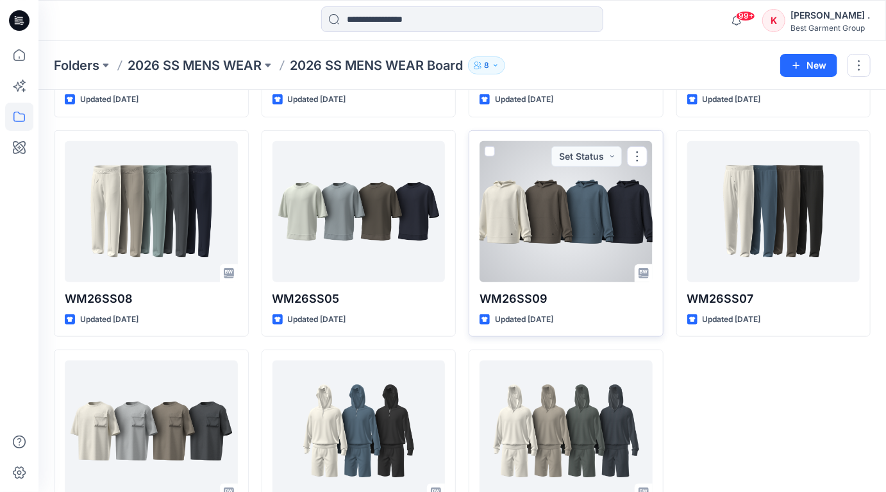
click at [539, 226] on div at bounding box center [565, 211] width 173 height 141
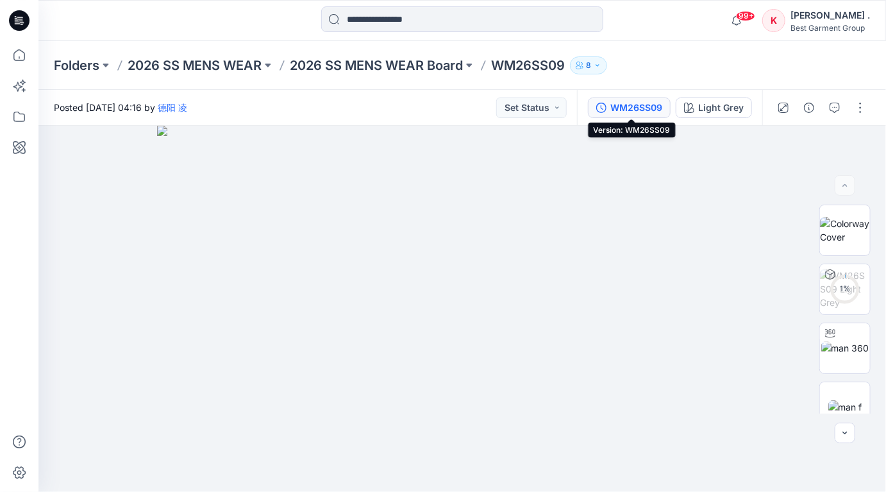
click at [627, 107] on div "WM26SS09" at bounding box center [636, 108] width 52 height 14
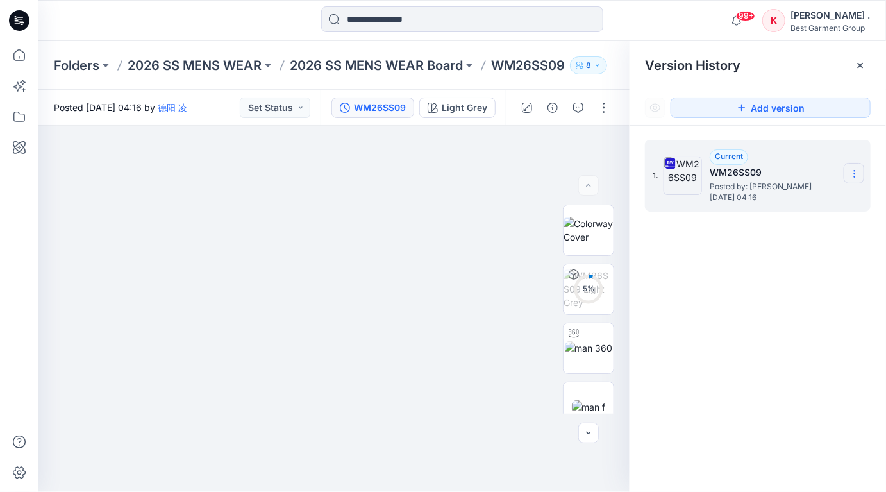
click at [854, 174] on icon at bounding box center [854, 174] width 1 height 1
click at [765, 204] on span "Download Source BW File" at bounding box center [790, 198] width 108 height 15
click at [589, 354] on img at bounding box center [589, 347] width 48 height 13
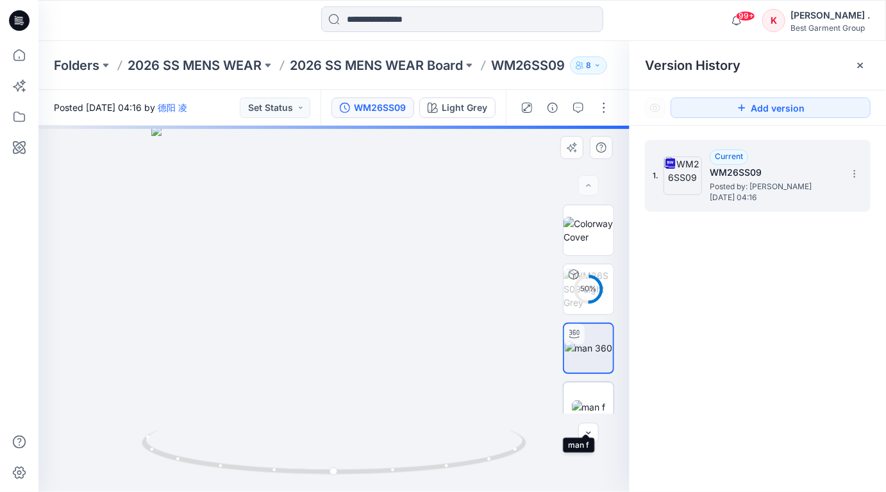
click at [592, 400] on img at bounding box center [589, 406] width 34 height 13
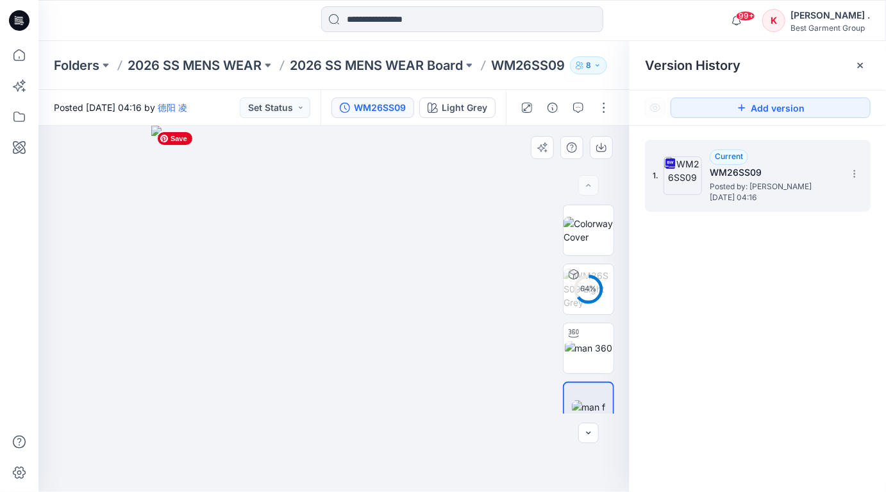
drag, startPoint x: 383, startPoint y: 263, endPoint x: 340, endPoint y: 266, distance: 43.7
click at [340, 266] on img at bounding box center [334, 309] width 366 height 366
drag, startPoint x: 376, startPoint y: 289, endPoint x: 346, endPoint y: 288, distance: 30.1
click at [346, 288] on img at bounding box center [334, 309] width 366 height 366
click at [592, 287] on img at bounding box center [588, 289] width 50 height 40
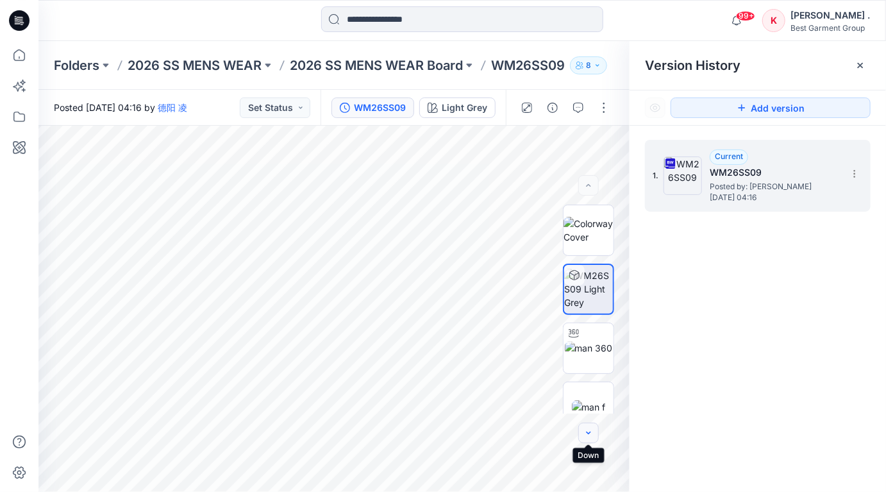
click at [588, 433] on icon "button" at bounding box center [589, 432] width 4 height 3
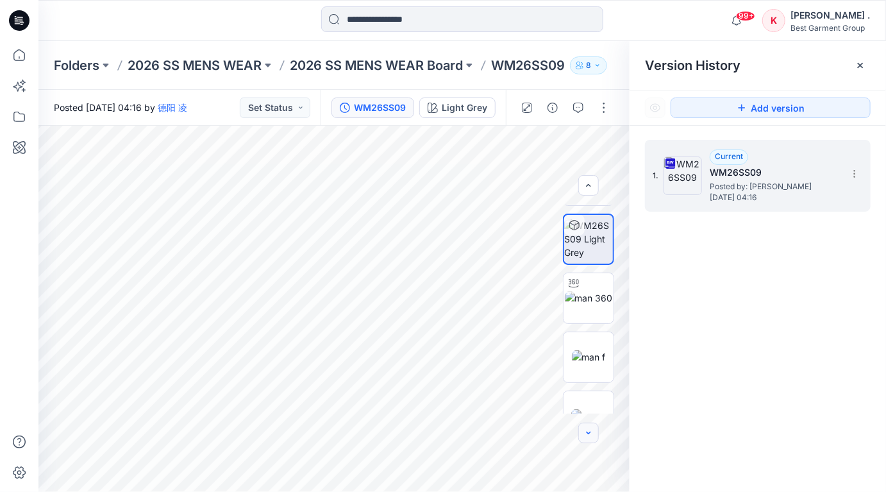
click at [590, 433] on icon "button" at bounding box center [588, 433] width 10 height 10
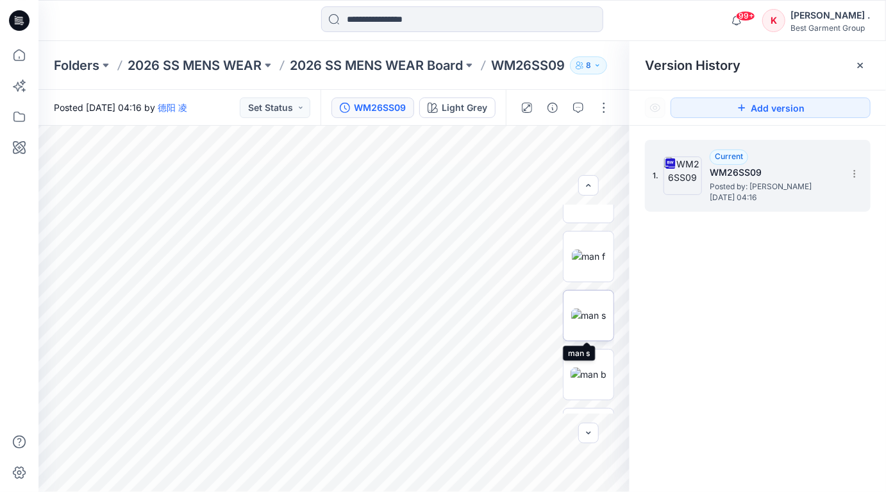
click at [595, 322] on img at bounding box center [588, 314] width 35 height 13
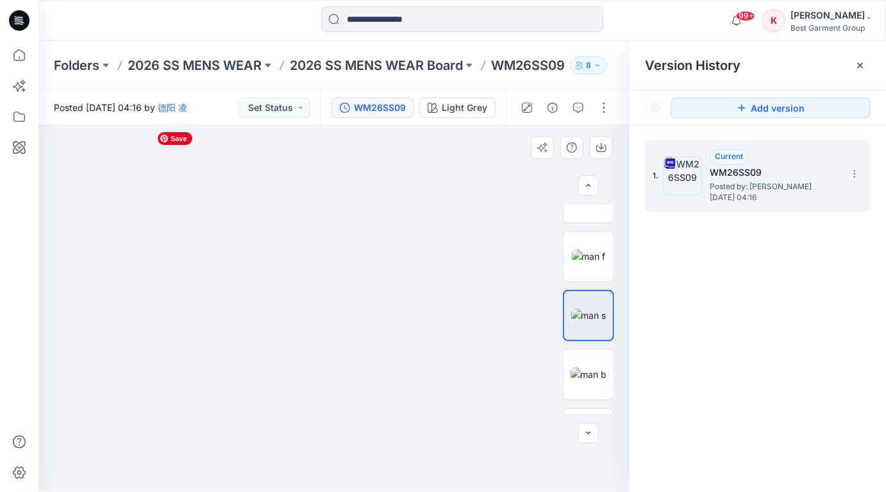
click at [326, 280] on img at bounding box center [334, 297] width 417 height 392
